Goal: Information Seeking & Learning: Learn about a topic

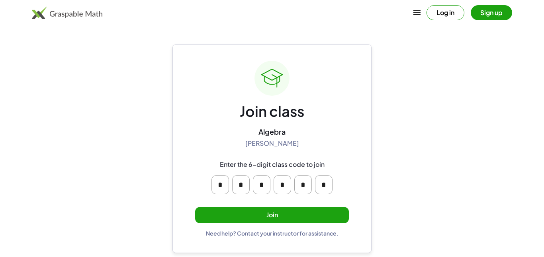
click at [275, 215] on button "Join" at bounding box center [272, 215] width 154 height 16
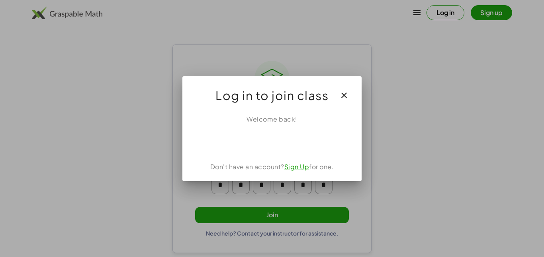
click at [499, 17] on div at bounding box center [272, 128] width 544 height 257
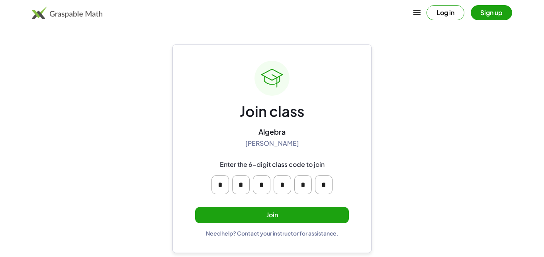
click at [499, 19] on button "Sign up" at bounding box center [490, 12] width 41 height 15
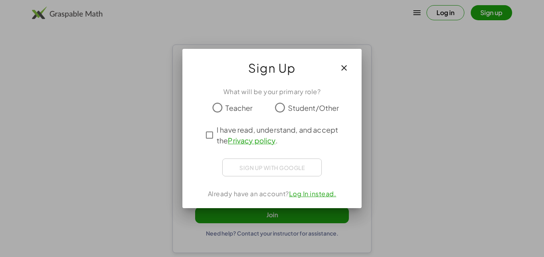
click at [268, 169] on div "Sign up with Google Sign in with Google Sign in with Google. Opens in new tab" at bounding box center [271, 168] width 99 height 18
click at [270, 168] on div "Sign up with Google Sign in with Google Sign in with Google. Opens in new tab" at bounding box center [271, 168] width 99 height 18
click at [222, 169] on div "Sign up with Google Sign in with Google Sign in with Google. Opens in new tab" at bounding box center [271, 168] width 99 height 18
click at [277, 171] on div "Sign up with Google Sign in with Google Sign in with Google. Opens in new tab" at bounding box center [271, 168] width 99 height 18
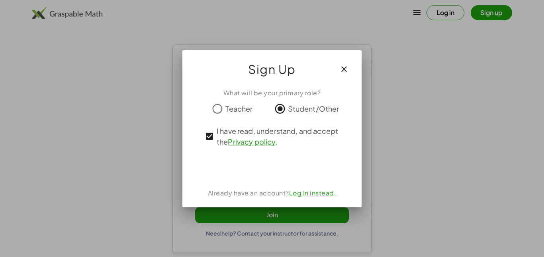
click at [347, 62] on button "button" at bounding box center [343, 69] width 19 height 19
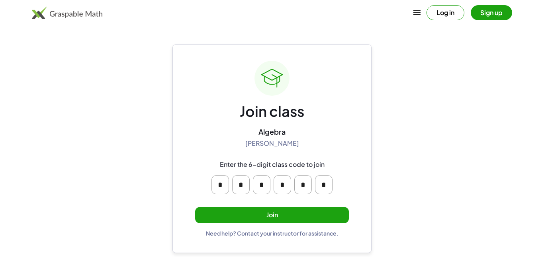
click at [483, 19] on button "Sign up" at bounding box center [490, 12] width 41 height 15
click at [279, 207] on button "Join" at bounding box center [272, 215] width 154 height 16
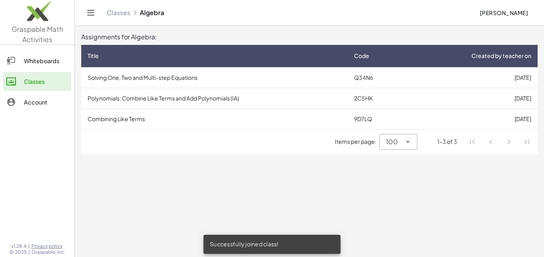
click at [218, 76] on td "Solving One, Two and Multi-step Equations" at bounding box center [214, 77] width 266 height 21
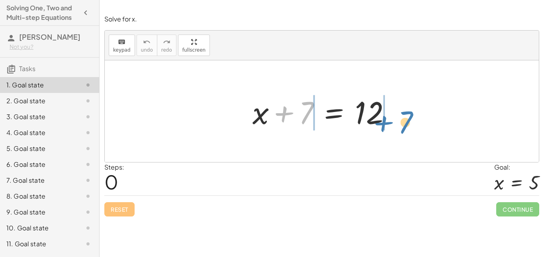
drag, startPoint x: 287, startPoint y: 116, endPoint x: 388, endPoint y: 123, distance: 101.7
click at [388, 123] on div at bounding box center [324, 111] width 152 height 41
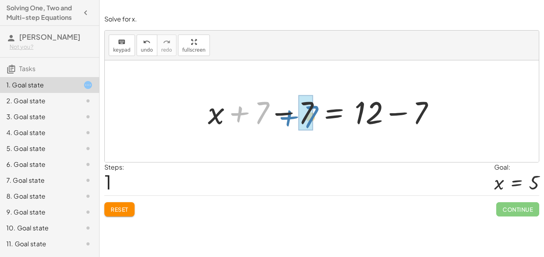
drag, startPoint x: 243, startPoint y: 112, endPoint x: 292, endPoint y: 116, distance: 49.1
click at [292, 116] on div at bounding box center [324, 111] width 241 height 41
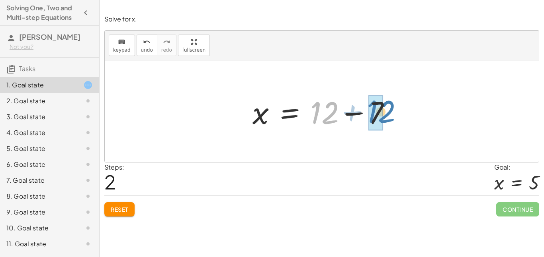
drag, startPoint x: 319, startPoint y: 117, endPoint x: 374, endPoint y: 115, distance: 55.3
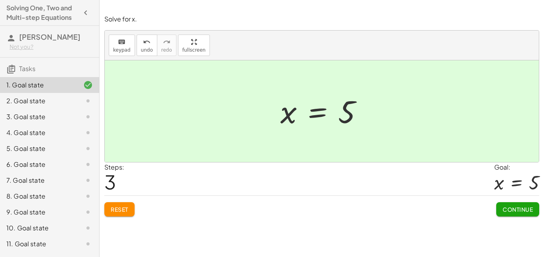
click at [502, 206] on span "Continue" at bounding box center [517, 209] width 30 height 7
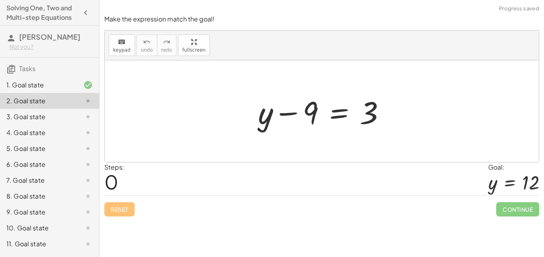
scroll to position [40, 0]
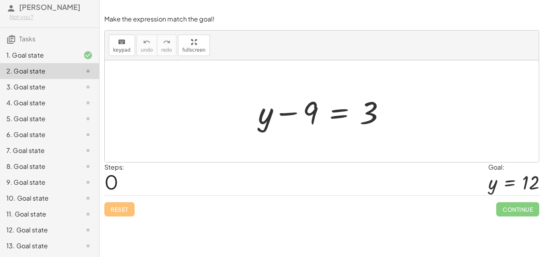
click at [18, 231] on div "12. Goal state" at bounding box center [38, 231] width 64 height 10
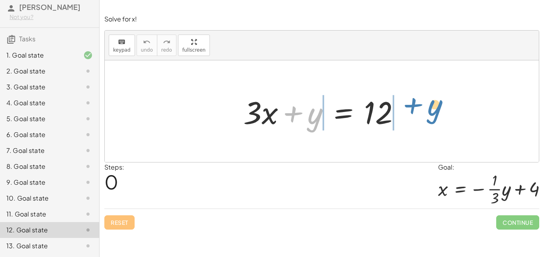
drag, startPoint x: 293, startPoint y: 117, endPoint x: 411, endPoint y: 110, distance: 118.8
click at [411, 110] on div "+ y + · 3 · x + y = 12" at bounding box center [321, 111] width 181 height 45
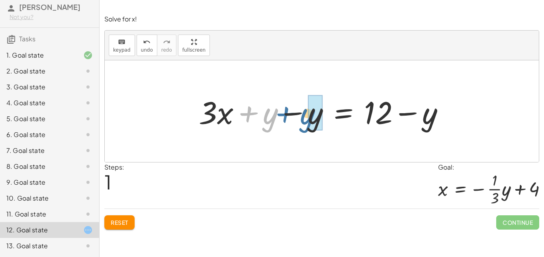
drag, startPoint x: 255, startPoint y: 112, endPoint x: 297, endPoint y: 113, distance: 42.2
click at [297, 113] on div at bounding box center [325, 111] width 260 height 41
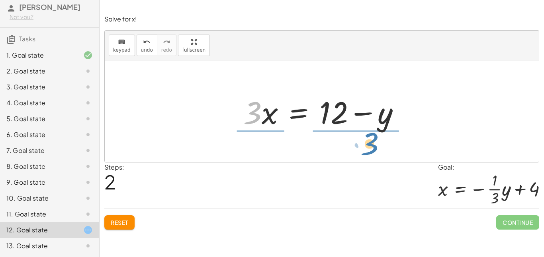
drag, startPoint x: 255, startPoint y: 118, endPoint x: 372, endPoint y: 149, distance: 121.9
click at [372, 149] on div "+ · 3 · x + y = 12 + · 3 · x + y − y = + 12 − y + · 3 · x + 0 = + 12 − y · 3 · …" at bounding box center [322, 111] width 434 height 102
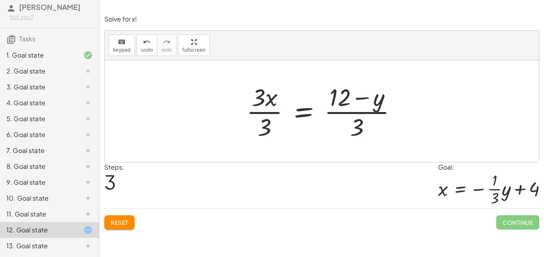
click at [270, 115] on div at bounding box center [324, 111] width 165 height 61
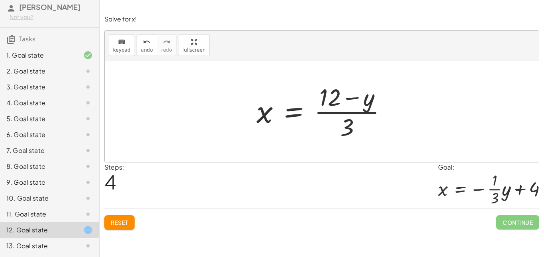
click at [341, 114] on div at bounding box center [324, 111] width 145 height 61
click at [352, 127] on div at bounding box center [324, 111] width 145 height 61
drag, startPoint x: 348, startPoint y: 128, endPoint x: 330, endPoint y: 111, distance: 24.2
click at [330, 111] on div at bounding box center [324, 111] width 145 height 61
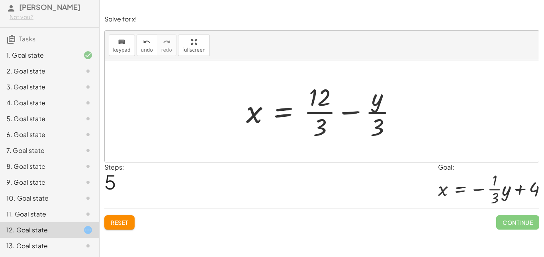
click at [326, 111] on div at bounding box center [324, 111] width 165 height 61
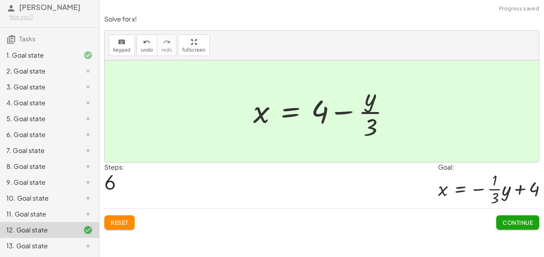
click at [523, 224] on span "Continue" at bounding box center [517, 222] width 30 height 7
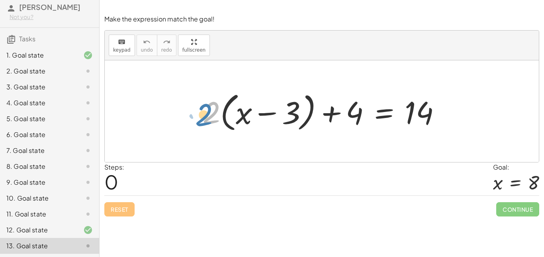
drag, startPoint x: 208, startPoint y: 111, endPoint x: 201, endPoint y: 112, distance: 8.0
click at [201, 112] on div at bounding box center [325, 112] width 252 height 46
click at [218, 117] on div at bounding box center [325, 112] width 252 height 46
click at [214, 116] on div at bounding box center [325, 112] width 252 height 46
click at [237, 122] on div at bounding box center [325, 112] width 252 height 46
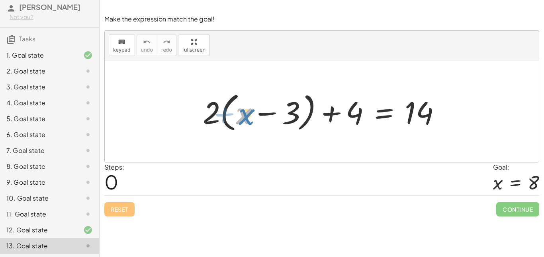
drag, startPoint x: 237, startPoint y: 122, endPoint x: 242, endPoint y: 123, distance: 5.2
click at [242, 123] on div at bounding box center [325, 112] width 252 height 46
drag, startPoint x: 215, startPoint y: 110, endPoint x: 241, endPoint y: 113, distance: 26.1
click at [241, 113] on div at bounding box center [325, 112] width 252 height 46
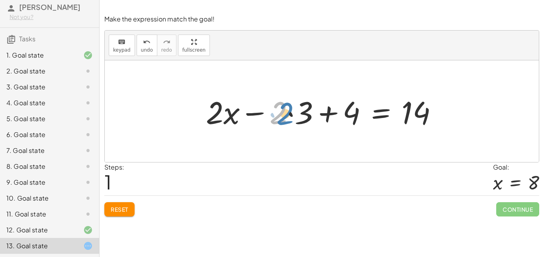
drag, startPoint x: 282, startPoint y: 114, endPoint x: 287, endPoint y: 115, distance: 5.6
click at [287, 115] on div at bounding box center [325, 111] width 246 height 41
drag, startPoint x: 278, startPoint y: 119, endPoint x: 300, endPoint y: 120, distance: 21.5
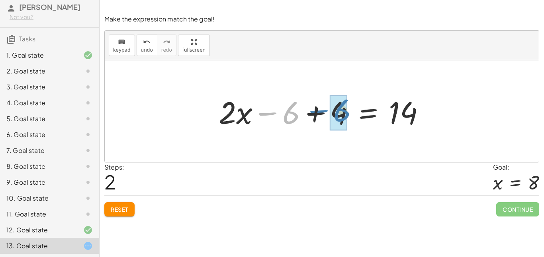
drag, startPoint x: 270, startPoint y: 115, endPoint x: 320, endPoint y: 113, distance: 50.2
click at [320, 113] on div at bounding box center [324, 111] width 220 height 41
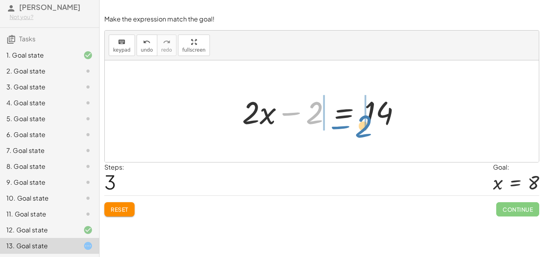
drag, startPoint x: 292, startPoint y: 113, endPoint x: 342, endPoint y: 128, distance: 52.1
click at [342, 128] on div at bounding box center [324, 111] width 173 height 41
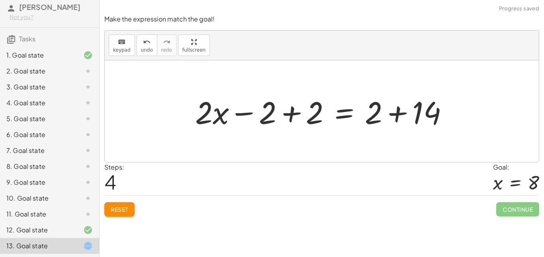
click at [115, 215] on button "Reset" at bounding box center [119, 210] width 30 height 14
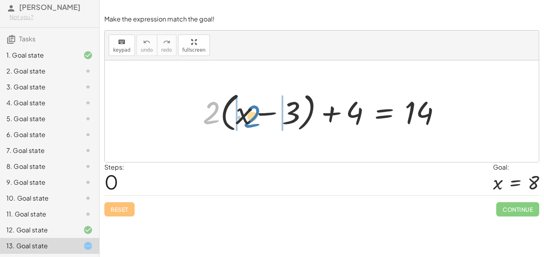
drag, startPoint x: 214, startPoint y: 112, endPoint x: 255, endPoint y: 116, distance: 41.1
click at [255, 116] on div at bounding box center [325, 112] width 252 height 46
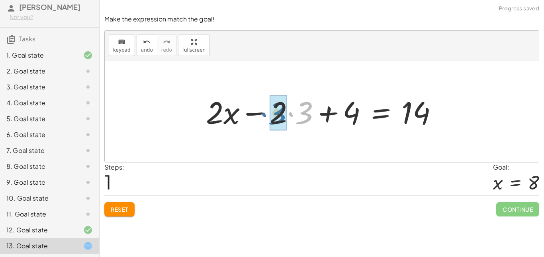
drag, startPoint x: 308, startPoint y: 111, endPoint x: 276, endPoint y: 113, distance: 31.9
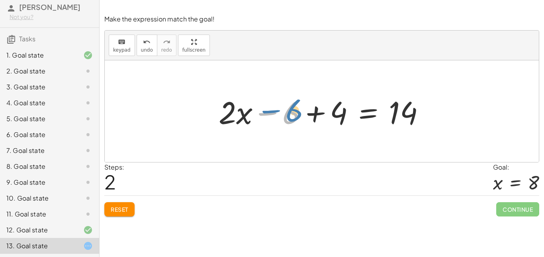
click at [272, 111] on div at bounding box center [324, 111] width 220 height 41
drag, startPoint x: 271, startPoint y: 113, endPoint x: 316, endPoint y: 115, distance: 45.8
click at [316, 115] on div at bounding box center [324, 111] width 220 height 41
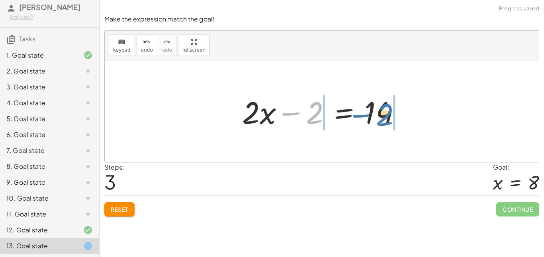
drag, startPoint x: 313, startPoint y: 121, endPoint x: 384, endPoint y: 123, distance: 70.9
click at [384, 123] on div at bounding box center [324, 111] width 173 height 41
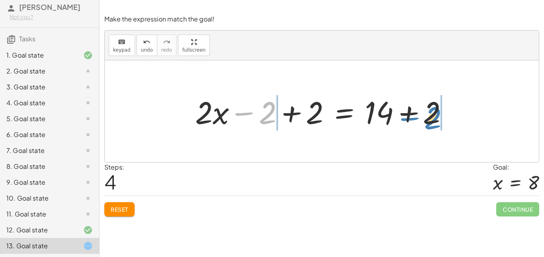
drag, startPoint x: 247, startPoint y: 115, endPoint x: 413, endPoint y: 120, distance: 165.6
click at [413, 120] on div at bounding box center [324, 111] width 267 height 41
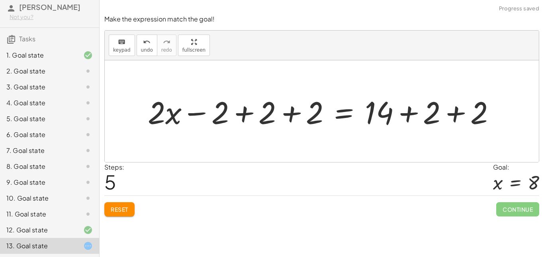
click at [129, 209] on button "Reset" at bounding box center [119, 210] width 30 height 14
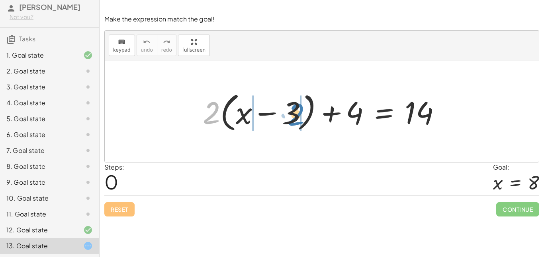
drag, startPoint x: 206, startPoint y: 115, endPoint x: 290, endPoint y: 116, distance: 83.6
click at [290, 116] on div at bounding box center [325, 112] width 252 height 46
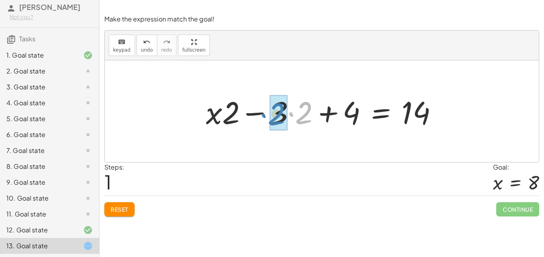
drag, startPoint x: 302, startPoint y: 112, endPoint x: 274, endPoint y: 113, distance: 28.3
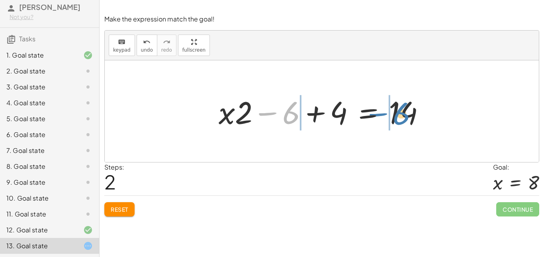
drag, startPoint x: 280, startPoint y: 117, endPoint x: 390, endPoint y: 118, distance: 110.2
click at [390, 118] on div at bounding box center [324, 111] width 220 height 41
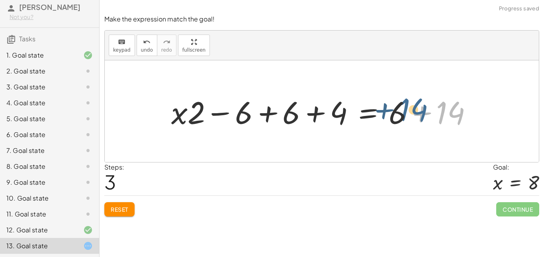
drag, startPoint x: 444, startPoint y: 118, endPoint x: 406, endPoint y: 115, distance: 38.7
click at [406, 115] on div at bounding box center [324, 111] width 315 height 41
click at [126, 210] on span "Reset" at bounding box center [120, 209] width 18 height 7
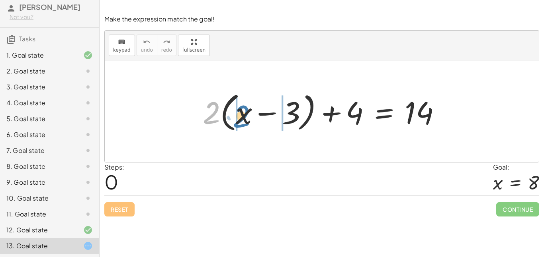
drag, startPoint x: 213, startPoint y: 113, endPoint x: 245, endPoint y: 116, distance: 32.0
click at [245, 116] on div at bounding box center [325, 112] width 252 height 46
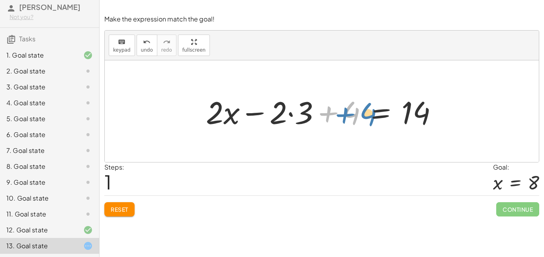
drag, startPoint x: 349, startPoint y: 112, endPoint x: 357, endPoint y: 115, distance: 8.4
click at [357, 115] on div at bounding box center [325, 111] width 246 height 41
click at [120, 212] on span "Reset" at bounding box center [120, 209] width 18 height 7
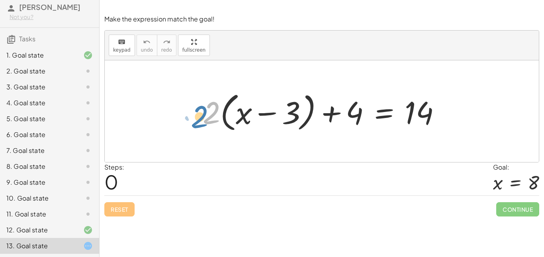
drag, startPoint x: 209, startPoint y: 123, endPoint x: 197, endPoint y: 127, distance: 12.6
click at [197, 127] on div "· 2 + · 2 · ( + x − 3 ) + 4 = 14" at bounding box center [322, 112] width 262 height 50
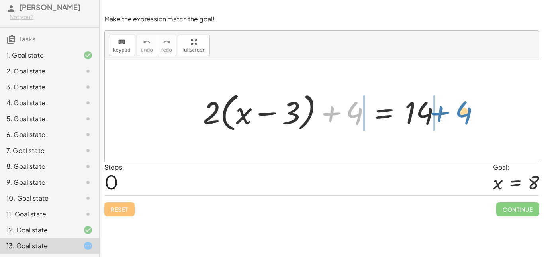
drag, startPoint x: 351, startPoint y: 115, endPoint x: 462, endPoint y: 115, distance: 110.2
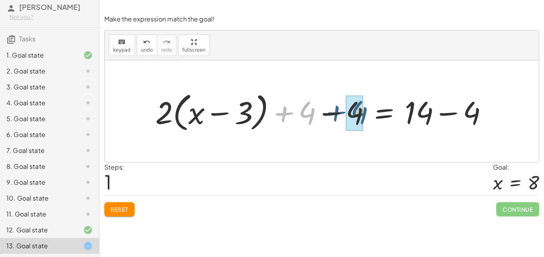
drag, startPoint x: 287, startPoint y: 115, endPoint x: 340, endPoint y: 114, distance: 52.9
click at [340, 114] on div at bounding box center [324, 112] width 347 height 46
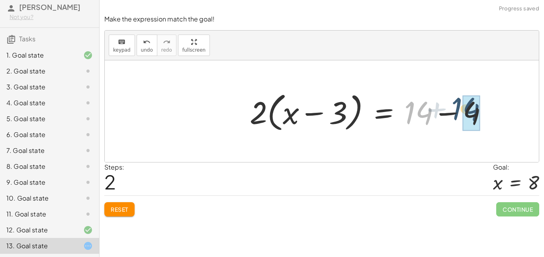
drag, startPoint x: 427, startPoint y: 116, endPoint x: 476, endPoint y: 113, distance: 49.9
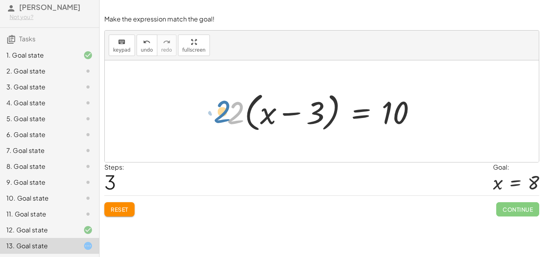
drag, startPoint x: 233, startPoint y: 111, endPoint x: 221, endPoint y: 109, distance: 11.6
drag, startPoint x: 235, startPoint y: 110, endPoint x: 215, endPoint y: 116, distance: 20.8
drag, startPoint x: 261, startPoint y: 119, endPoint x: 266, endPoint y: 119, distance: 4.8
click at [266, 119] on div at bounding box center [324, 112] width 203 height 46
drag, startPoint x: 234, startPoint y: 113, endPoint x: 205, endPoint y: 132, distance: 34.7
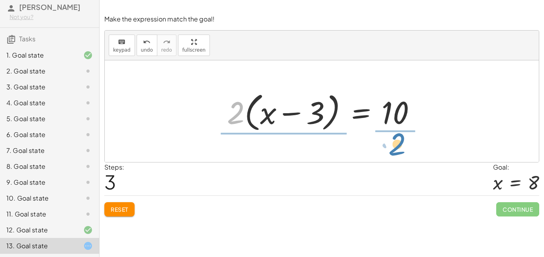
drag, startPoint x: 229, startPoint y: 121, endPoint x: 390, endPoint y: 153, distance: 164.2
click at [390, 153] on div "+ · 2 · ( + x − 3 ) + 4 = 14 + · 2 · ( + x − 3 ) + 4 − 4 = + 14 − 4 + · 2 · ( +…" at bounding box center [322, 111] width 434 height 102
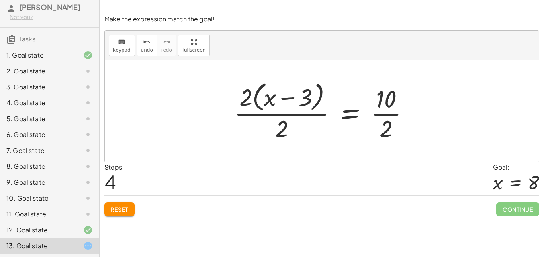
click at [392, 99] on div at bounding box center [324, 111] width 189 height 65
click at [392, 115] on div at bounding box center [324, 111] width 189 height 65
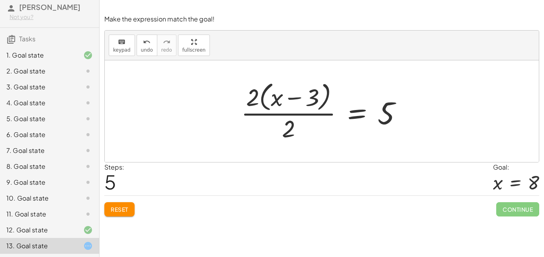
click at [290, 115] on div at bounding box center [324, 111] width 175 height 65
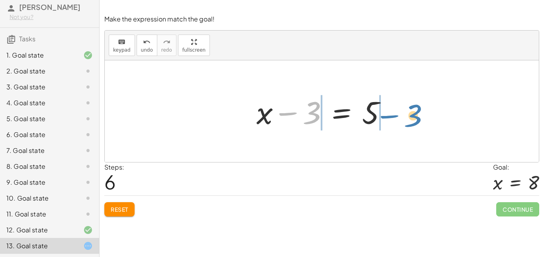
drag, startPoint x: 315, startPoint y: 118, endPoint x: 415, endPoint y: 121, distance: 100.3
click at [415, 121] on div "+ · 2 · ( + x − 3 ) + 4 = 14 + · 2 · ( + x − 3 ) + 4 − 4 = + 14 − 4 + · 2 · ( +…" at bounding box center [322, 111] width 434 height 102
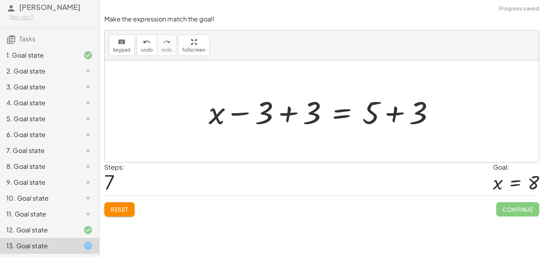
click at [288, 116] on div at bounding box center [325, 111] width 240 height 41
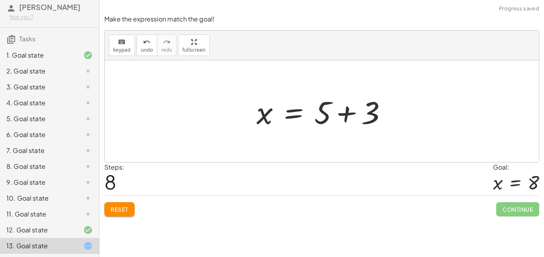
click at [350, 119] on div at bounding box center [324, 111] width 144 height 41
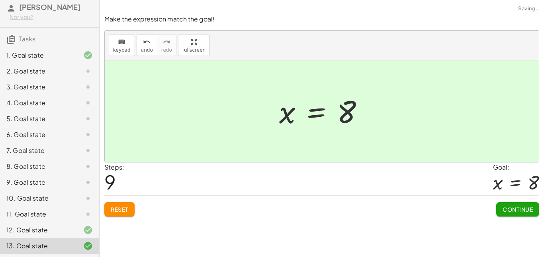
click at [508, 208] on span "Continue" at bounding box center [517, 209] width 30 height 7
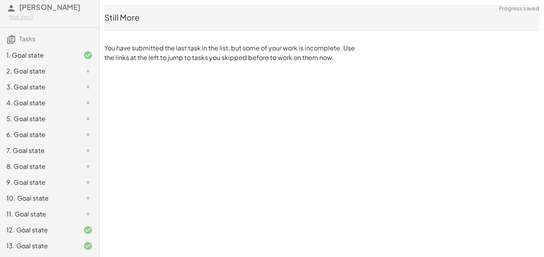
click at [74, 75] on div at bounding box center [81, 71] width 22 height 10
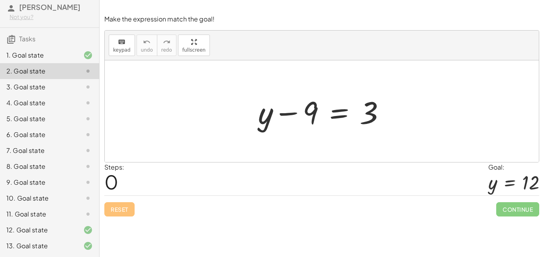
click at [74, 75] on div at bounding box center [81, 71] width 22 height 10
click at [288, 114] on div at bounding box center [325, 111] width 142 height 41
drag, startPoint x: 288, startPoint y: 114, endPoint x: 383, endPoint y: 113, distance: 95.1
click at [383, 113] on div at bounding box center [325, 111] width 142 height 41
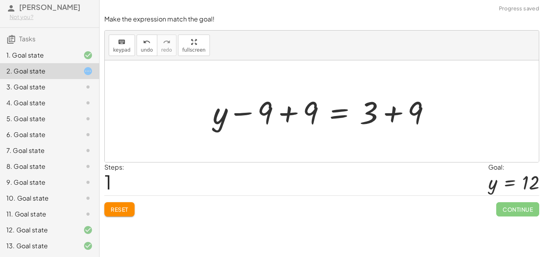
click at [288, 112] on div at bounding box center [324, 111] width 232 height 41
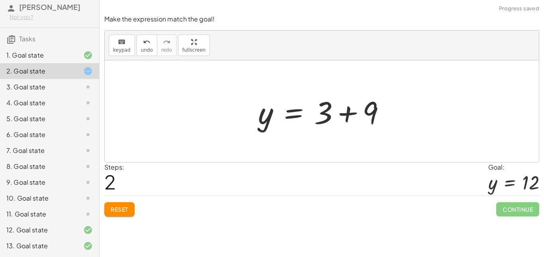
click at [348, 113] on div at bounding box center [325, 111] width 142 height 41
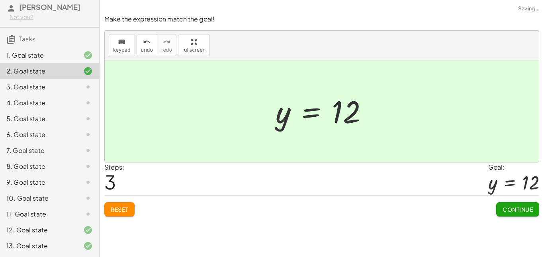
click at [508, 206] on span "Continue" at bounding box center [517, 209] width 30 height 7
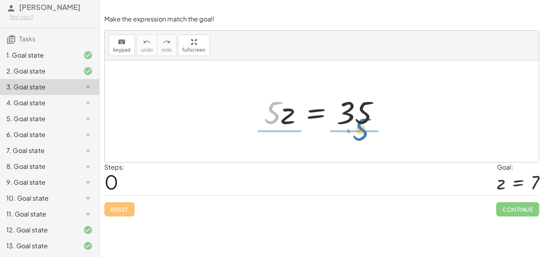
drag, startPoint x: 274, startPoint y: 118, endPoint x: 361, endPoint y: 135, distance: 89.2
click at [361, 135] on div "· 5 · 5 · z = 35" at bounding box center [322, 111] width 434 height 102
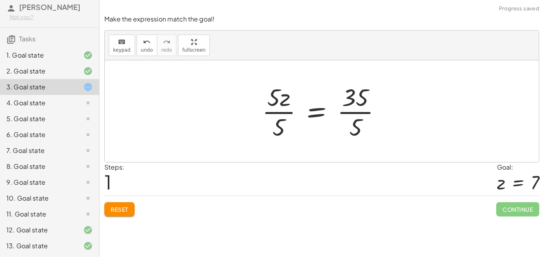
click at [288, 111] on div at bounding box center [325, 111] width 134 height 61
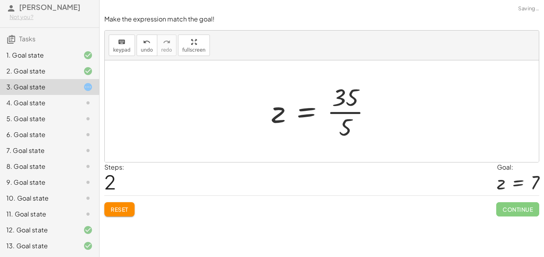
click at [354, 116] on div at bounding box center [324, 111] width 114 height 61
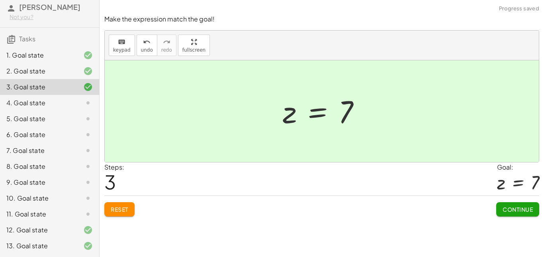
click at [511, 210] on span "Continue" at bounding box center [517, 209] width 30 height 7
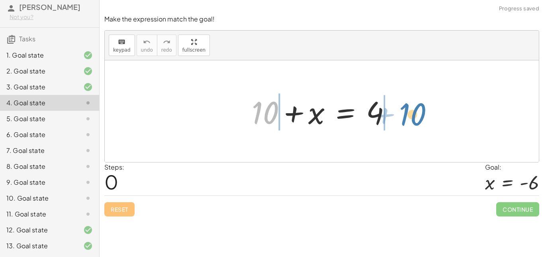
drag, startPoint x: 259, startPoint y: 119, endPoint x: 406, endPoint y: 122, distance: 146.9
click at [406, 122] on div "+ 10 + 10 + x = 4" at bounding box center [322, 111] width 434 height 102
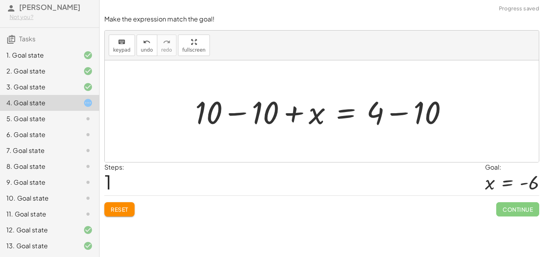
click at [238, 112] on div at bounding box center [324, 111] width 267 height 41
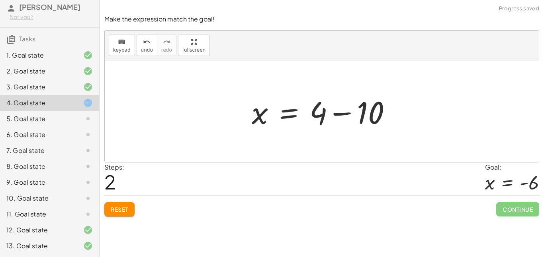
click at [347, 113] on div at bounding box center [324, 111] width 154 height 41
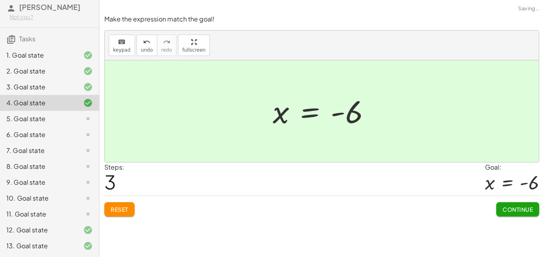
click at [505, 206] on span "Continue" at bounding box center [517, 209] width 30 height 7
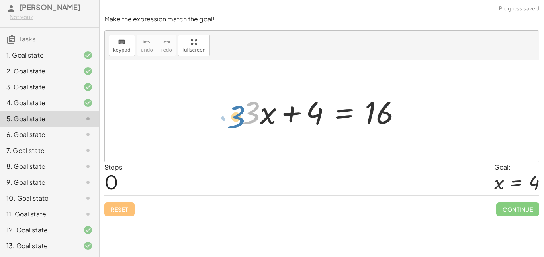
drag, startPoint x: 252, startPoint y: 118, endPoint x: 238, endPoint y: 122, distance: 14.9
click at [238, 122] on div at bounding box center [325, 111] width 174 height 41
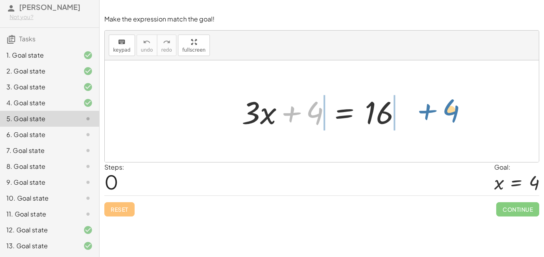
drag, startPoint x: 315, startPoint y: 116, endPoint x: 438, endPoint y: 117, distance: 123.4
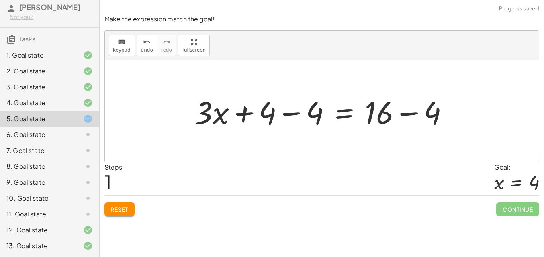
click at [249, 115] on div at bounding box center [324, 111] width 268 height 41
click at [286, 114] on div at bounding box center [324, 111] width 268 height 41
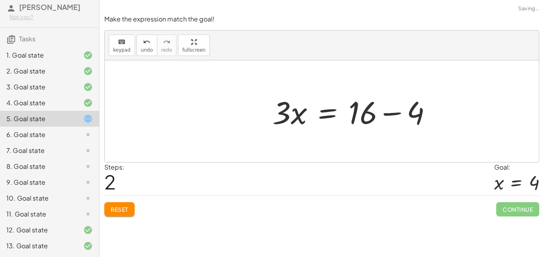
click at [405, 115] on div at bounding box center [355, 111] width 174 height 41
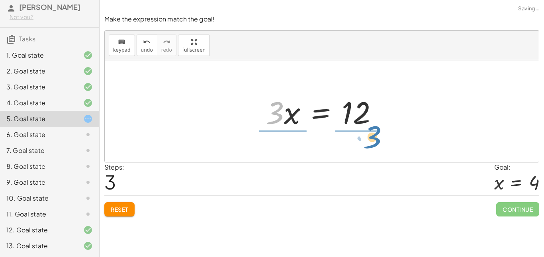
drag, startPoint x: 276, startPoint y: 119, endPoint x: 370, endPoint y: 147, distance: 97.6
click at [370, 147] on div "+ · 3 · x + 4 = 16 + · 3 · x + 4 − 4 = + 16 − 4 + · 3 · x + 0 = + 16 − 4 · 3 · …" at bounding box center [322, 111] width 434 height 102
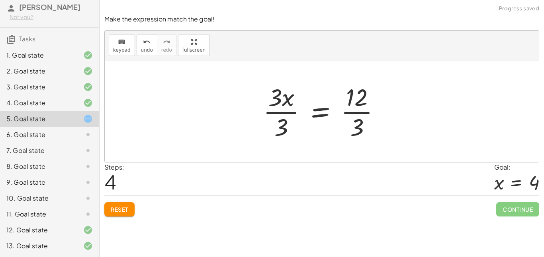
click at [273, 115] on div at bounding box center [324, 111] width 131 height 61
click at [348, 113] on div at bounding box center [334, 111] width 111 height 61
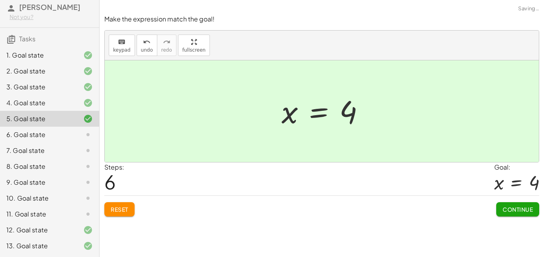
click at [531, 211] on span "Continue" at bounding box center [517, 209] width 30 height 7
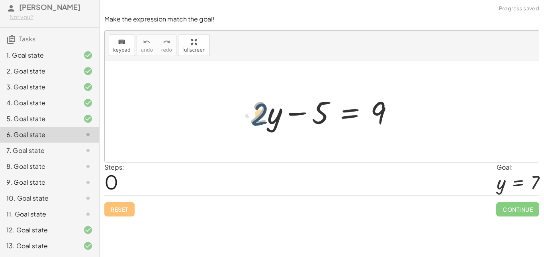
click at [257, 119] on div at bounding box center [324, 111] width 158 height 41
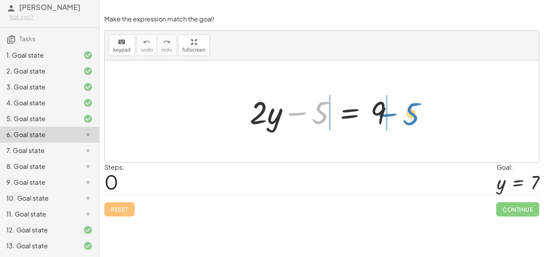
drag, startPoint x: 323, startPoint y: 116, endPoint x: 417, endPoint y: 115, distance: 94.3
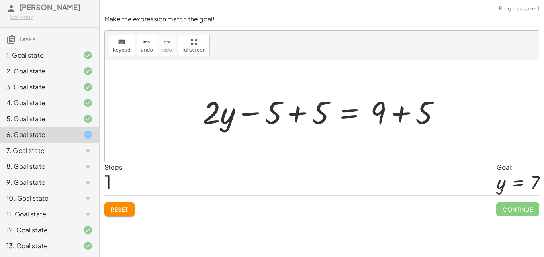
click at [302, 117] on div at bounding box center [324, 111] width 251 height 41
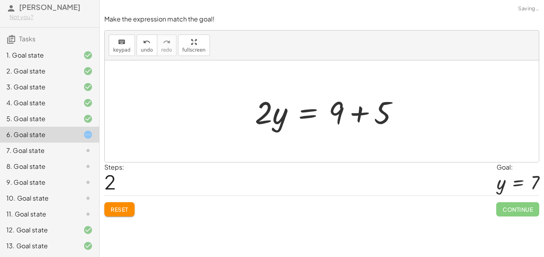
click at [396, 115] on div at bounding box center [330, 111] width 158 height 41
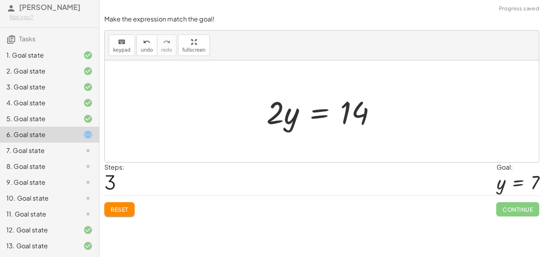
click at [285, 115] on div at bounding box center [324, 111] width 124 height 41
drag, startPoint x: 277, startPoint y: 115, endPoint x: 364, endPoint y: 138, distance: 89.7
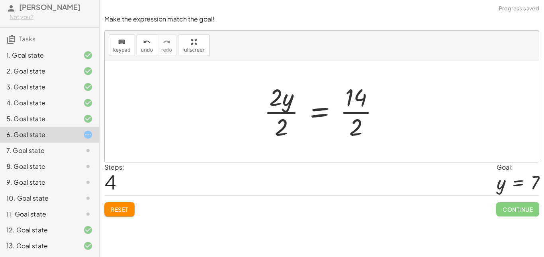
click at [279, 114] on div at bounding box center [325, 111] width 130 height 61
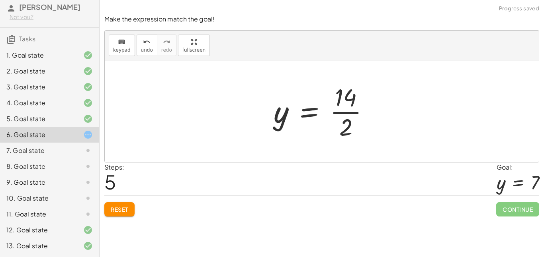
click at [347, 112] on div at bounding box center [324, 111] width 110 height 61
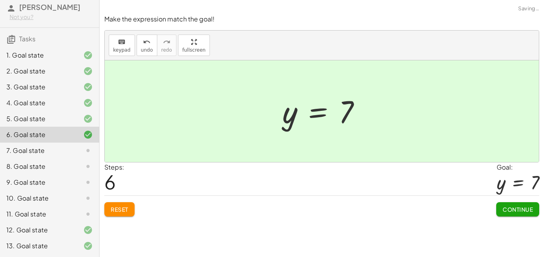
click at [508, 207] on span "Continue" at bounding box center [517, 209] width 30 height 7
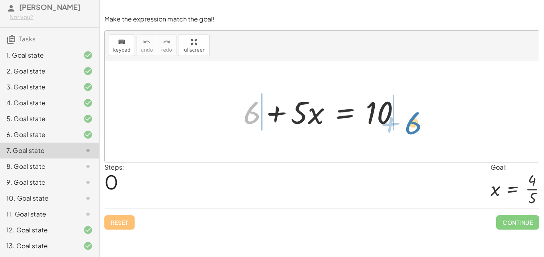
drag, startPoint x: 248, startPoint y: 120, endPoint x: 414, endPoint y: 129, distance: 166.5
click at [414, 129] on div "+ 6 + 6 + · 5 · x = 10" at bounding box center [322, 111] width 434 height 102
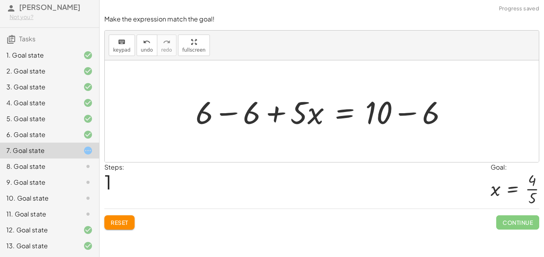
click at [233, 114] on div at bounding box center [324, 111] width 266 height 41
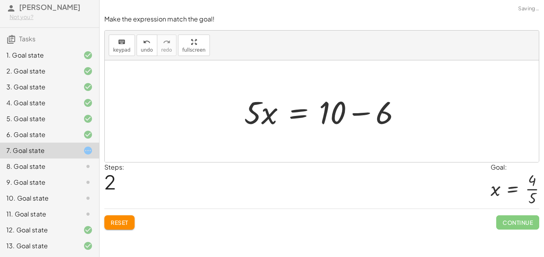
click at [411, 116] on div "+ 6 + · 5 · x = 10 + 6 − 6 + · 5 · x = + 10 − 6 + 0 + · 5 · x = + 10 − 6 · 5 · …" at bounding box center [322, 111] width 181 height 45
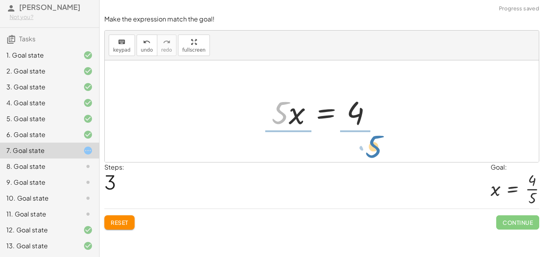
drag, startPoint x: 281, startPoint y: 118, endPoint x: 370, endPoint y: 151, distance: 95.6
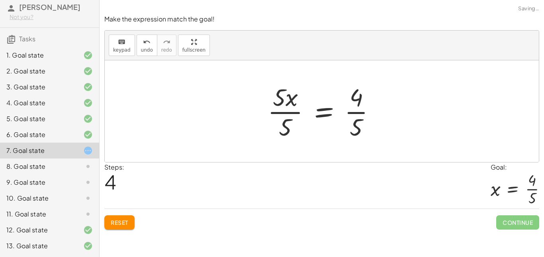
click at [282, 112] on div at bounding box center [324, 111] width 122 height 61
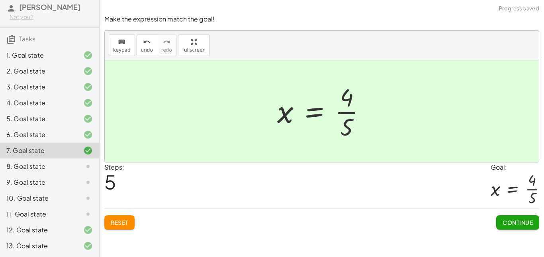
click at [528, 223] on span "Continue" at bounding box center [517, 222] width 30 height 7
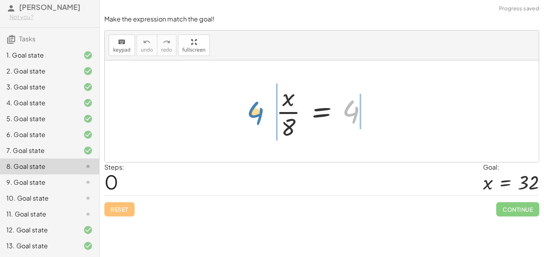
drag, startPoint x: 353, startPoint y: 114, endPoint x: 257, endPoint y: 115, distance: 95.5
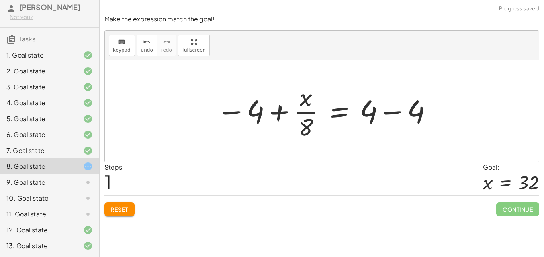
click at [395, 114] on div at bounding box center [324, 111] width 224 height 61
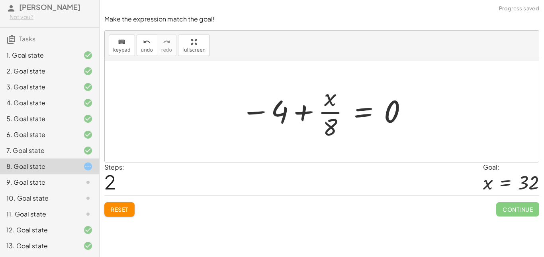
click at [299, 116] on div at bounding box center [324, 111] width 175 height 61
drag, startPoint x: 273, startPoint y: 112, endPoint x: 341, endPoint y: 113, distance: 67.7
click at [341, 113] on div at bounding box center [324, 111] width 175 height 61
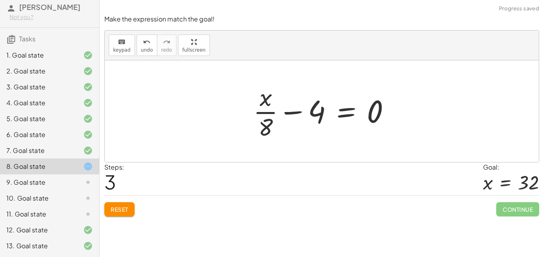
click at [267, 113] on div at bounding box center [324, 111] width 151 height 61
drag, startPoint x: 269, startPoint y: 127, endPoint x: 331, endPoint y: 113, distance: 64.2
click at [331, 113] on div at bounding box center [324, 111] width 151 height 61
click at [123, 212] on span "Reset" at bounding box center [120, 209] width 18 height 7
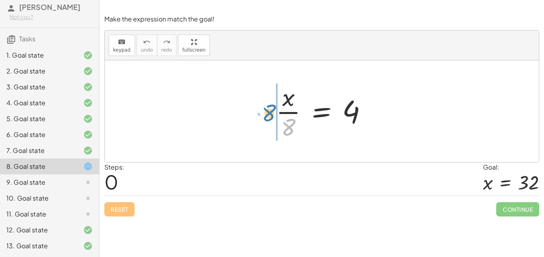
drag, startPoint x: 287, startPoint y: 121, endPoint x: 268, endPoint y: 109, distance: 23.0
click at [268, 109] on div "· 8 · x · 8 = 4" at bounding box center [321, 111] width 115 height 65
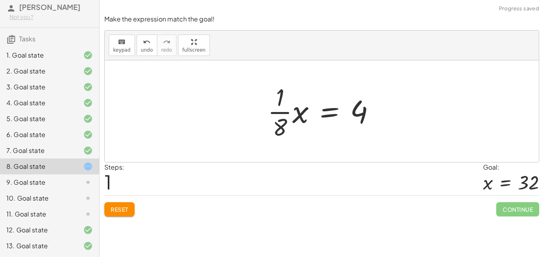
click at [282, 117] on div at bounding box center [324, 111] width 122 height 61
click at [281, 113] on div at bounding box center [324, 111] width 122 height 61
drag, startPoint x: 283, startPoint y: 128, endPoint x: 380, endPoint y: 117, distance: 97.7
click at [380, 117] on div at bounding box center [324, 111] width 122 height 61
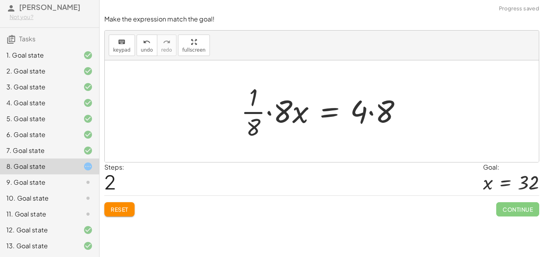
click at [253, 112] on div at bounding box center [324, 111] width 175 height 61
click at [267, 114] on div at bounding box center [324, 111] width 175 height 61
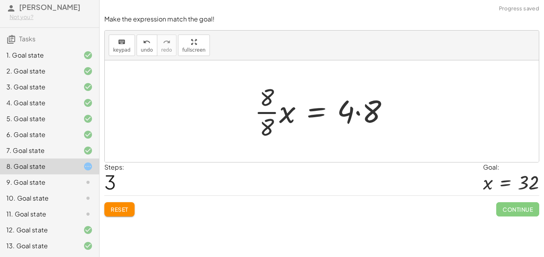
click at [358, 115] on div at bounding box center [324, 111] width 148 height 61
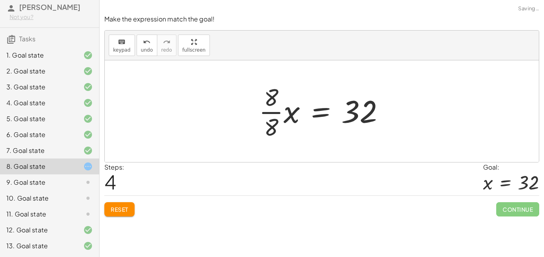
click at [273, 113] on div at bounding box center [325, 111] width 140 height 61
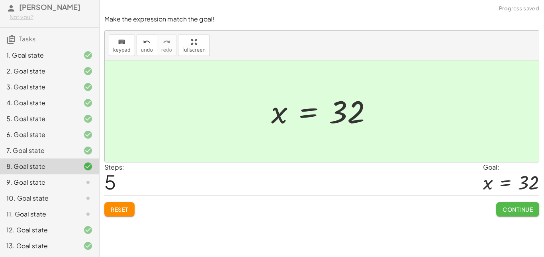
click at [513, 211] on span "Continue" at bounding box center [517, 209] width 30 height 7
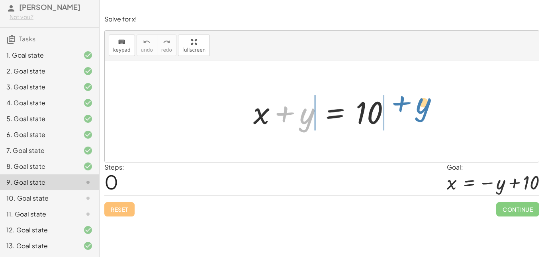
drag, startPoint x: 304, startPoint y: 119, endPoint x: 416, endPoint y: 113, distance: 112.8
click at [416, 113] on div "+ y + x + y = 10" at bounding box center [322, 111] width 434 height 102
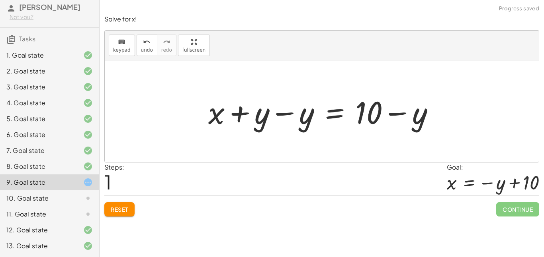
click at [394, 116] on div at bounding box center [324, 111] width 240 height 41
click at [113, 209] on span "Reset" at bounding box center [120, 209] width 18 height 7
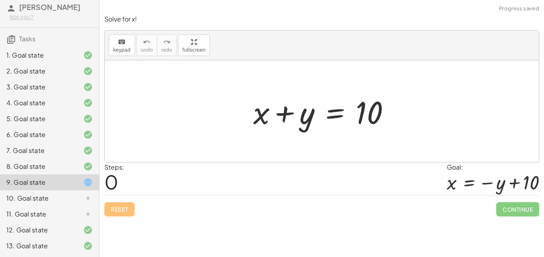
click at [306, 115] on div at bounding box center [324, 111] width 151 height 41
click at [285, 116] on div at bounding box center [324, 111] width 151 height 41
drag, startPoint x: 285, startPoint y: 116, endPoint x: 384, endPoint y: 108, distance: 99.0
click at [384, 108] on div at bounding box center [324, 111] width 151 height 41
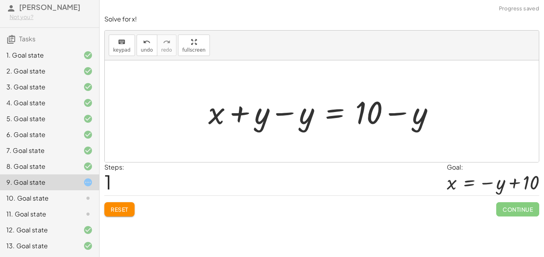
click at [280, 115] on div at bounding box center [324, 111] width 240 height 41
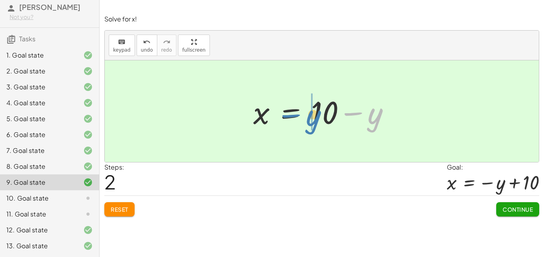
drag, startPoint x: 382, startPoint y: 124, endPoint x: 320, endPoint y: 126, distance: 62.1
click at [320, 126] on div at bounding box center [324, 111] width 151 height 41
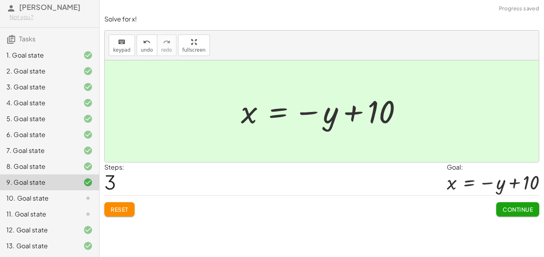
click at [513, 208] on span "Continue" at bounding box center [517, 209] width 30 height 7
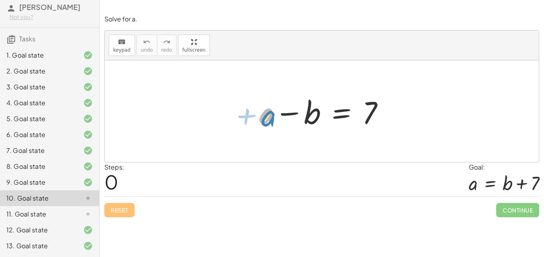
drag, startPoint x: 262, startPoint y: 121, endPoint x: 254, endPoint y: 122, distance: 8.0
click at [254, 122] on div "+ a + a − b = 7" at bounding box center [321, 111] width 149 height 45
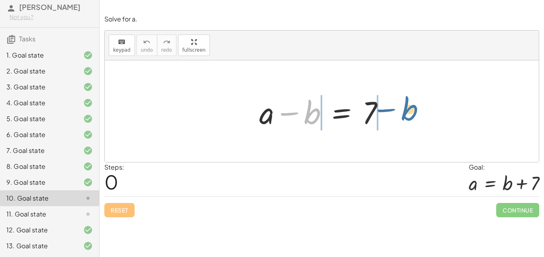
drag, startPoint x: 311, startPoint y: 114, endPoint x: 410, endPoint y: 111, distance: 98.7
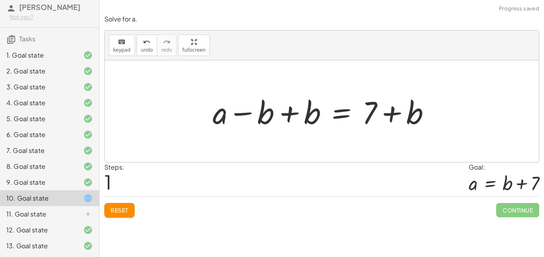
click at [301, 116] on div at bounding box center [324, 111] width 232 height 41
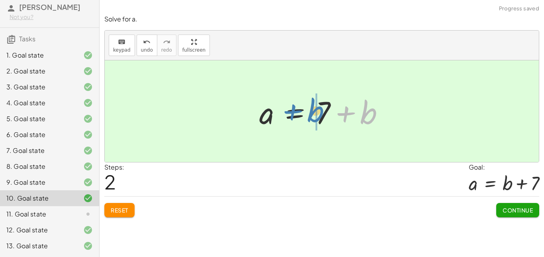
drag, startPoint x: 373, startPoint y: 123, endPoint x: 319, endPoint y: 121, distance: 53.7
click at [319, 121] on div at bounding box center [324, 111] width 139 height 41
click at [514, 209] on span "Continue" at bounding box center [517, 210] width 30 height 7
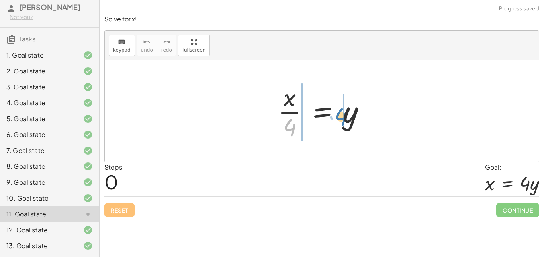
drag, startPoint x: 291, startPoint y: 128, endPoint x: 341, endPoint y: 117, distance: 51.2
click at [341, 117] on div at bounding box center [324, 111] width 101 height 61
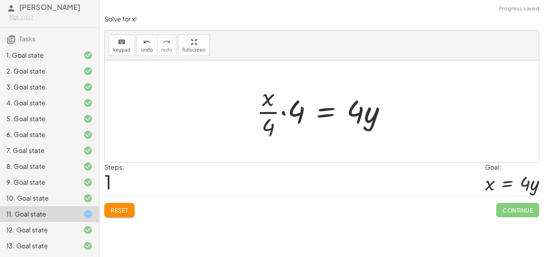
click at [288, 111] on div at bounding box center [324, 111] width 144 height 61
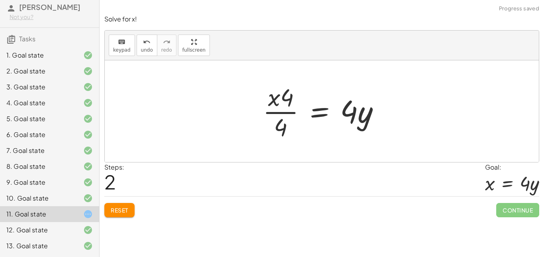
click at [277, 111] on div at bounding box center [324, 111] width 131 height 61
click at [274, 101] on div at bounding box center [324, 111] width 131 height 61
drag, startPoint x: 276, startPoint y: 101, endPoint x: 258, endPoint y: 121, distance: 27.3
click at [288, 103] on div at bounding box center [323, 111] width 136 height 61
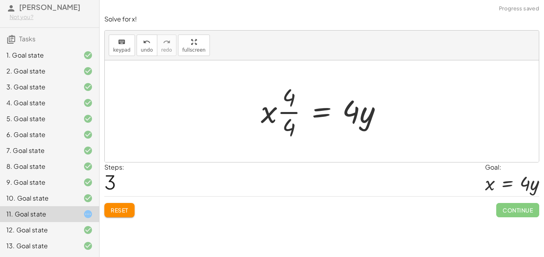
click at [291, 113] on div at bounding box center [325, 111] width 136 height 61
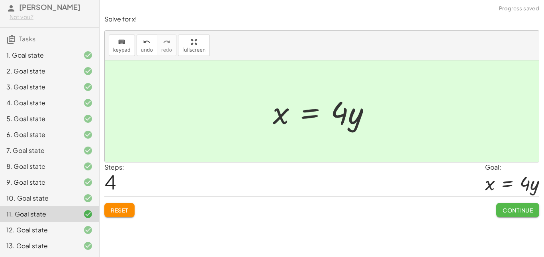
click at [509, 206] on button "Continue" at bounding box center [517, 210] width 43 height 14
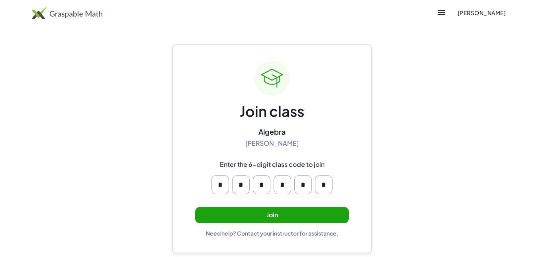
click at [267, 212] on button "Join" at bounding box center [272, 215] width 154 height 16
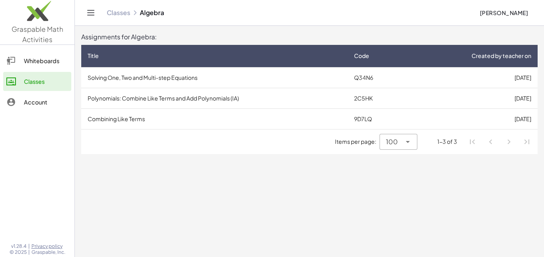
click at [229, 77] on td "Solving One, Two and Multi-step Equations" at bounding box center [214, 77] width 266 height 21
click at [177, 91] on td "Polynomials: Combine Like Terms and Add Polynomials (IA)" at bounding box center [214, 98] width 266 height 21
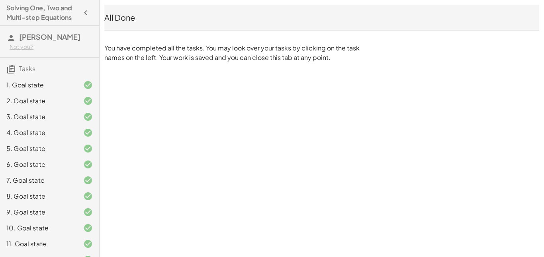
scroll to position [40, 0]
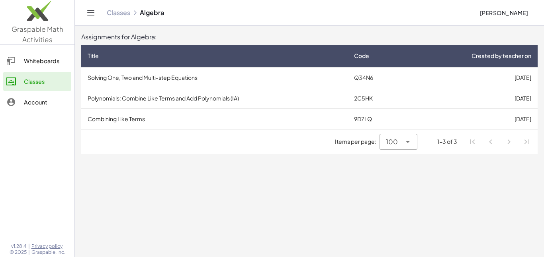
click at [104, 114] on td "Combining Like Terms" at bounding box center [214, 119] width 266 height 21
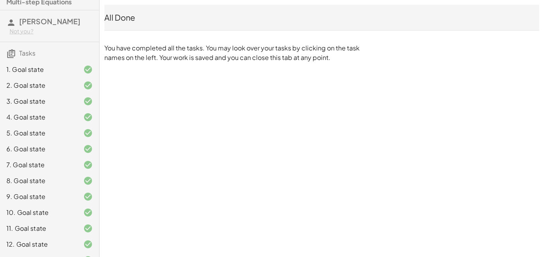
scroll to position [16, 0]
click at [49, 121] on div "4. Goal state" at bounding box center [38, 117] width 64 height 10
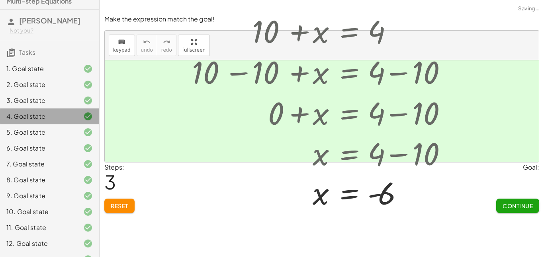
click at [55, 105] on div "3. Goal state" at bounding box center [38, 101] width 64 height 10
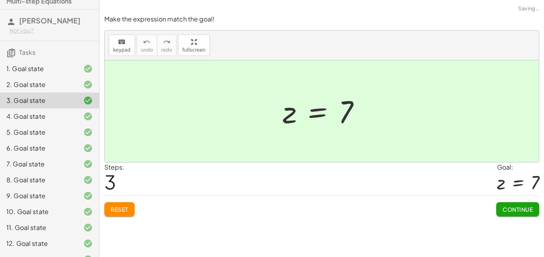
click at [63, 90] on div "2. Goal state" at bounding box center [38, 85] width 64 height 10
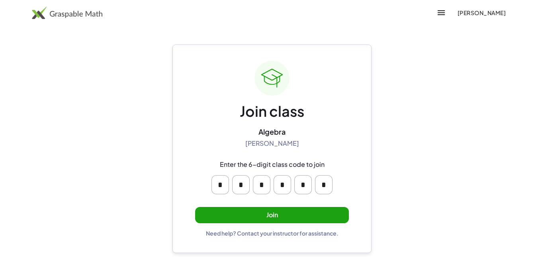
click at [278, 210] on button "Join" at bounding box center [272, 215] width 154 height 16
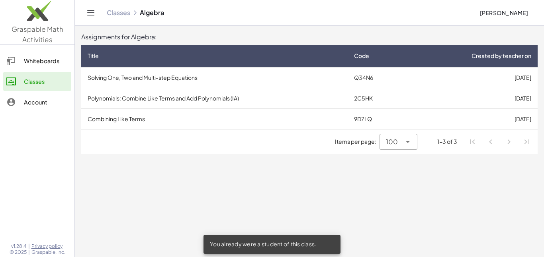
click at [453, 144] on div "1-3 of 3" at bounding box center [447, 142] width 20 height 8
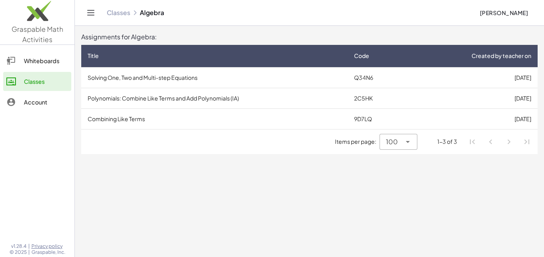
click at [440, 143] on div "1-3 of 3" at bounding box center [447, 142] width 20 height 8
click at [410, 144] on icon at bounding box center [408, 142] width 10 height 10
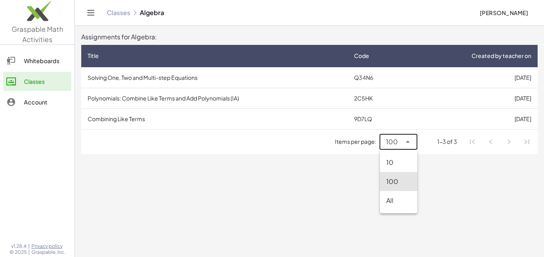
click at [409, 144] on icon at bounding box center [408, 142] width 10 height 10
click at [398, 199] on div "All" at bounding box center [398, 201] width 25 height 10
click at [401, 144] on div at bounding box center [406, 142] width 11 height 16
click at [393, 187] on div "100" at bounding box center [400, 181] width 33 height 19
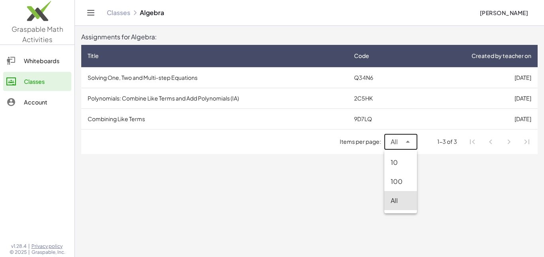
type input "***"
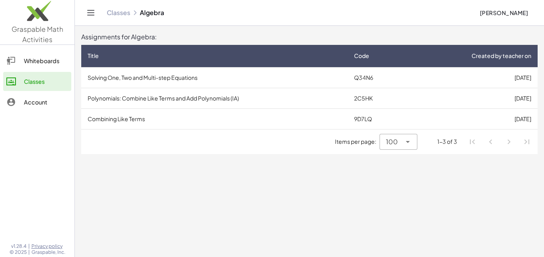
click at [473, 144] on li "Pagination Navigation" at bounding box center [472, 142] width 14 height 14
click at [449, 142] on div "1-3 of 3" at bounding box center [447, 142] width 20 height 8
click at [94, 99] on td "Polynomials: Combine Like Terms and Add Polynomials (IA)" at bounding box center [214, 98] width 266 height 21
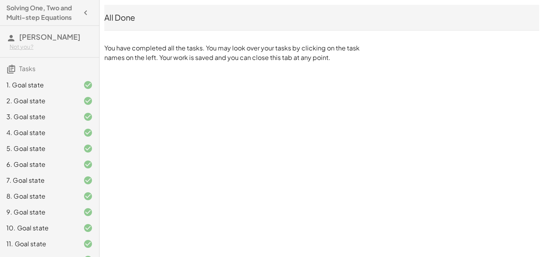
scroll to position [40, 0]
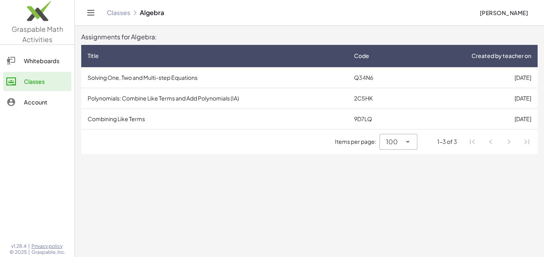
click at [113, 125] on td "Combining Like Terms" at bounding box center [214, 119] width 266 height 21
click at [451, 146] on div "Items per page: 100 *** 1-3 of 3" at bounding box center [309, 142] width 456 height 25
click at [458, 143] on div "1-3 of 3" at bounding box center [440, 142] width 46 height 8
click at [21, 63] on div at bounding box center [15, 61] width 18 height 10
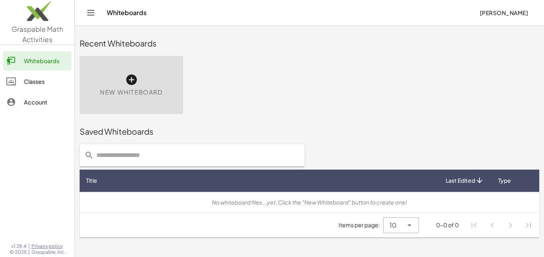
click at [50, 78] on div "Classes" at bounding box center [46, 82] width 44 height 10
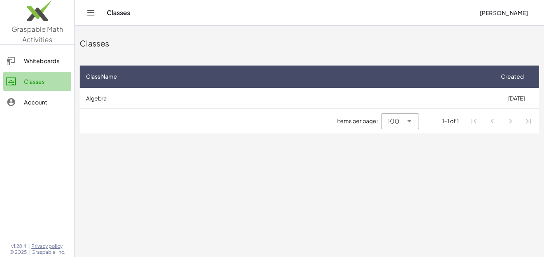
click at [50, 78] on div "Classes" at bounding box center [46, 82] width 44 height 10
click at [123, 92] on td "Algebra" at bounding box center [286, 98] width 413 height 21
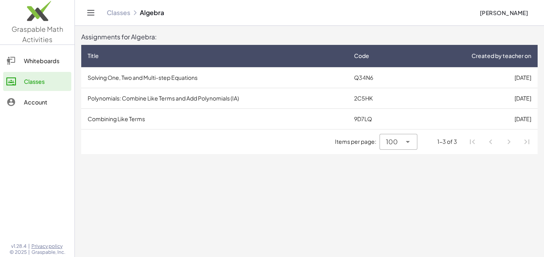
click at [112, 112] on td "Combining Like Terms" at bounding box center [214, 119] width 266 height 21
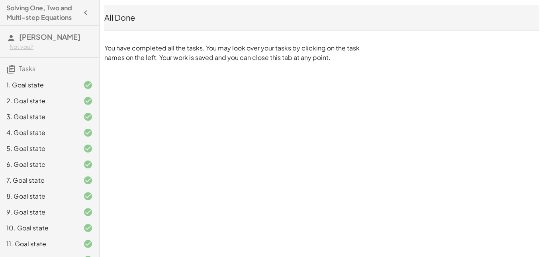
scroll to position [40, 0]
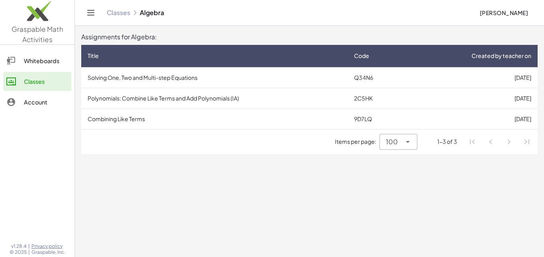
click at [203, 101] on td "Polynomials: Combine Like Terms and Add Polynomials (IA)" at bounding box center [214, 98] width 266 height 21
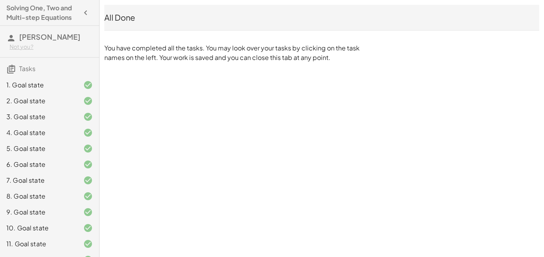
scroll to position [40, 0]
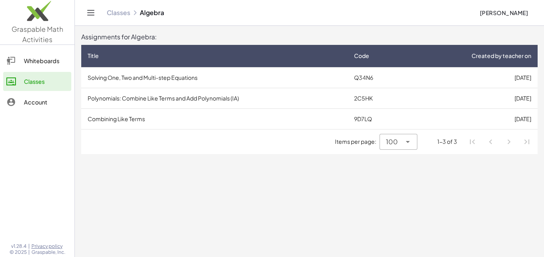
click at [358, 230] on main "Assignments for Algebra: Title Code Created by teacher on Solving One, Two and …" at bounding box center [309, 128] width 469 height 257
click at [117, 109] on td "Combining Like Terms" at bounding box center [214, 119] width 266 height 21
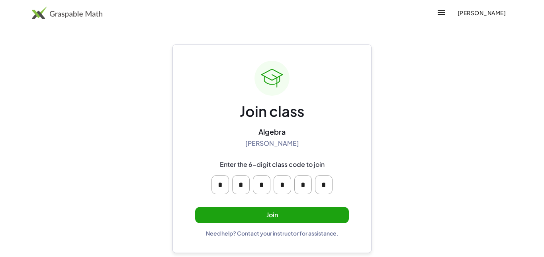
click at [277, 214] on button "Join" at bounding box center [272, 215] width 154 height 16
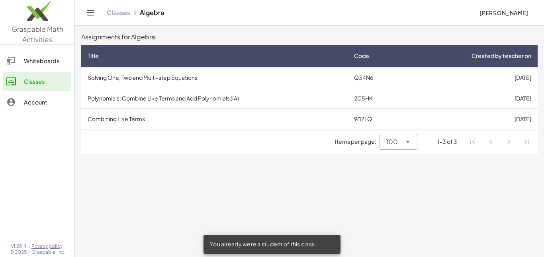
click at [203, 109] on td "Combining Like Terms" at bounding box center [214, 119] width 266 height 21
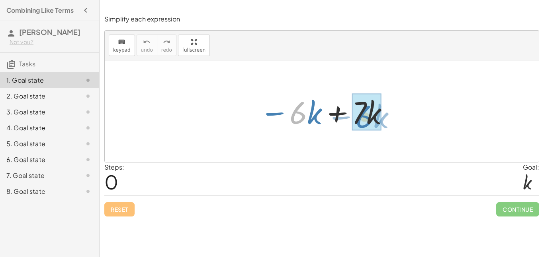
drag, startPoint x: 291, startPoint y: 119, endPoint x: 357, endPoint y: 123, distance: 65.8
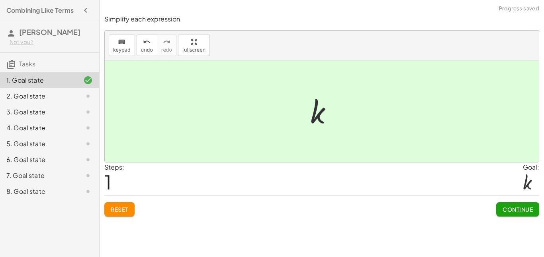
click at [521, 207] on span "Continue" at bounding box center [517, 209] width 30 height 7
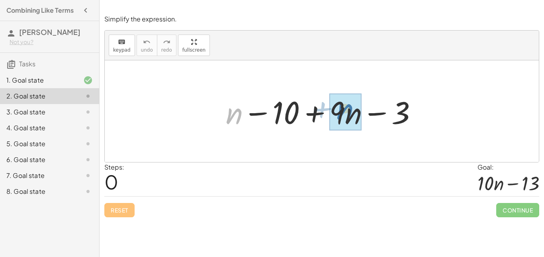
drag, startPoint x: 234, startPoint y: 117, endPoint x: 350, endPoint y: 114, distance: 115.8
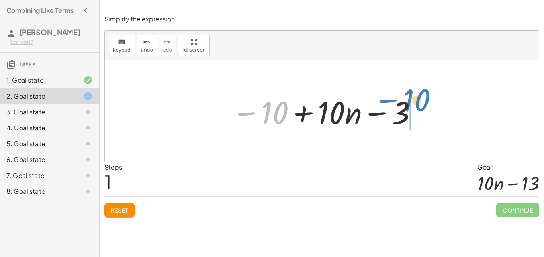
drag, startPoint x: 248, startPoint y: 116, endPoint x: 398, endPoint y: 107, distance: 149.9
click at [398, 107] on div at bounding box center [324, 111] width 195 height 41
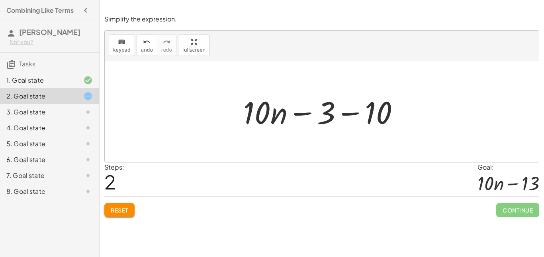
click at [351, 117] on div at bounding box center [324, 111] width 170 height 41
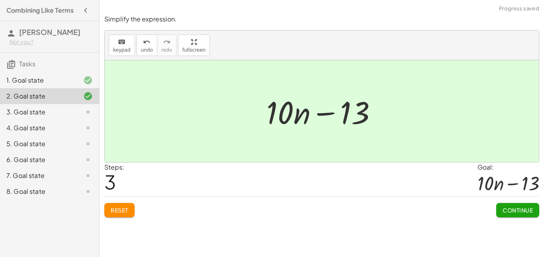
click at [514, 214] on span "Continue" at bounding box center [517, 210] width 30 height 7
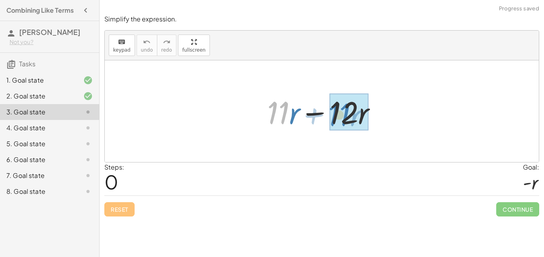
drag, startPoint x: 276, startPoint y: 116, endPoint x: 339, endPoint y: 117, distance: 63.7
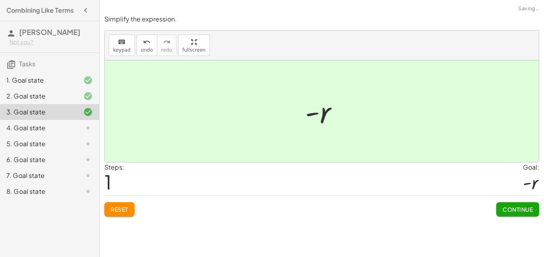
click at [505, 207] on span "Continue" at bounding box center [517, 209] width 30 height 7
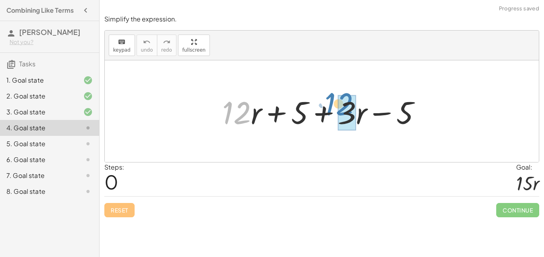
drag, startPoint x: 234, startPoint y: 112, endPoint x: 347, endPoint y: 106, distance: 113.1
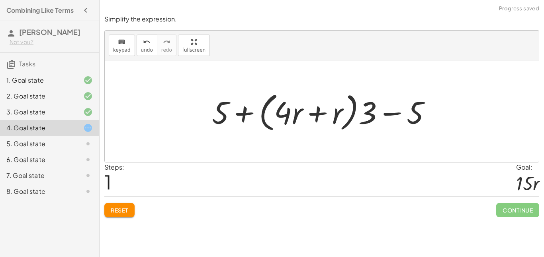
click at [115, 208] on span "Reset" at bounding box center [120, 210] width 18 height 7
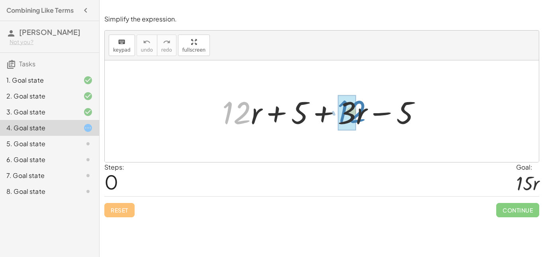
drag, startPoint x: 241, startPoint y: 116, endPoint x: 356, endPoint y: 115, distance: 114.6
click at [356, 115] on div at bounding box center [324, 111] width 213 height 41
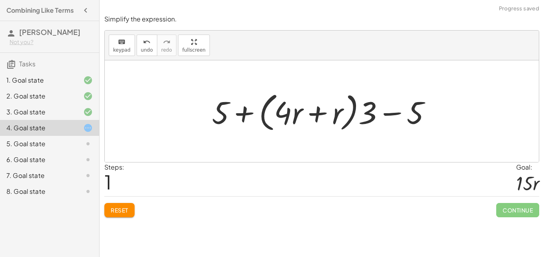
click at [244, 113] on div at bounding box center [325, 112] width 234 height 46
click at [123, 209] on span "Reset" at bounding box center [120, 210] width 18 height 7
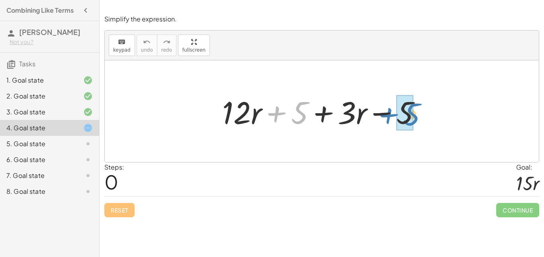
drag, startPoint x: 277, startPoint y: 115, endPoint x: 388, endPoint y: 117, distance: 111.0
click at [388, 117] on div at bounding box center [324, 111] width 213 height 41
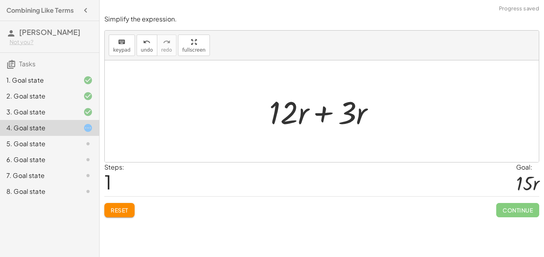
click at [388, 117] on div at bounding box center [322, 111] width 434 height 102
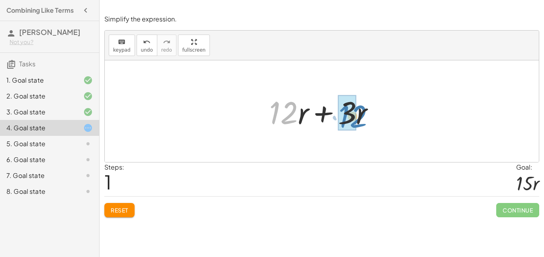
drag, startPoint x: 290, startPoint y: 115, endPoint x: 359, endPoint y: 119, distance: 68.9
click at [359, 119] on div at bounding box center [324, 111] width 119 height 41
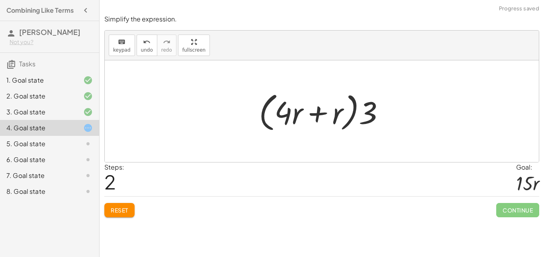
click at [127, 203] on button "Reset" at bounding box center [119, 210] width 30 height 14
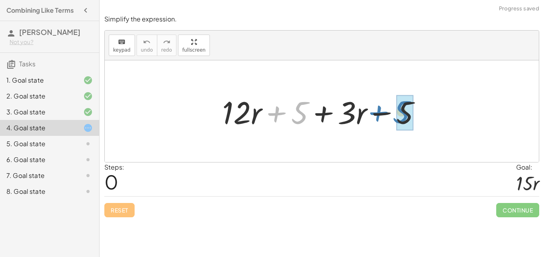
drag, startPoint x: 294, startPoint y: 115, endPoint x: 399, endPoint y: 114, distance: 105.0
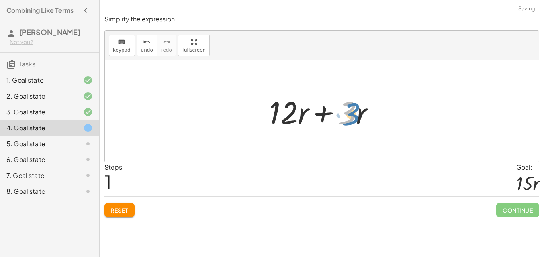
drag, startPoint x: 351, startPoint y: 116, endPoint x: 357, endPoint y: 117, distance: 5.4
click at [357, 117] on div at bounding box center [324, 111] width 119 height 41
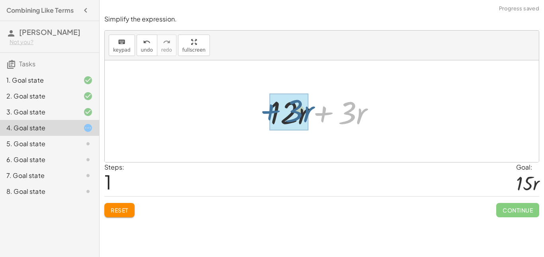
drag, startPoint x: 318, startPoint y: 115, endPoint x: 259, endPoint y: 113, distance: 58.1
click at [259, 113] on div "+ · 12 · r + 5 + · 3 · r − 5 + · 12 · r + · 3 · r + 0 + · 3 · r + · 12 · r + · …" at bounding box center [321, 111] width 129 height 45
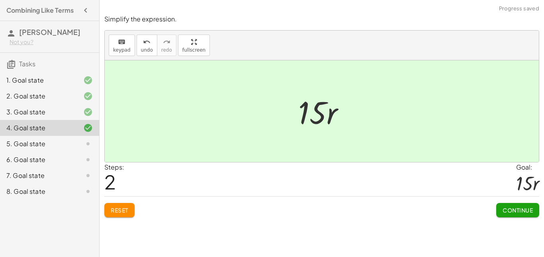
click at [518, 209] on span "Continue" at bounding box center [517, 210] width 30 height 7
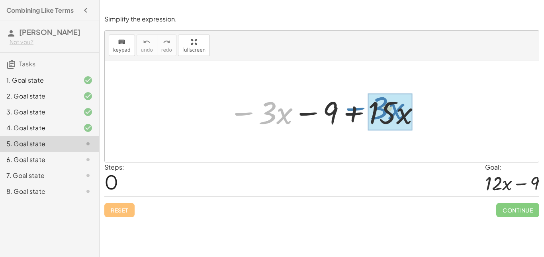
drag, startPoint x: 250, startPoint y: 114, endPoint x: 362, endPoint y: 109, distance: 112.3
click at [362, 109] on div at bounding box center [324, 111] width 200 height 41
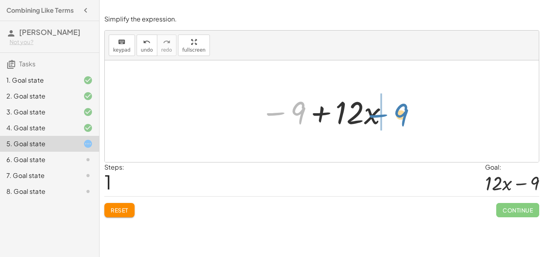
drag, startPoint x: 281, startPoint y: 115, endPoint x: 385, endPoint y: 118, distance: 103.9
click at [385, 118] on div at bounding box center [324, 111] width 136 height 41
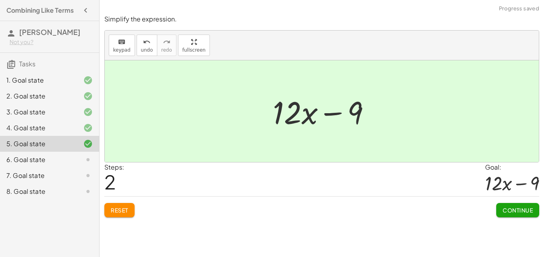
click at [510, 209] on span "Continue" at bounding box center [517, 210] width 30 height 7
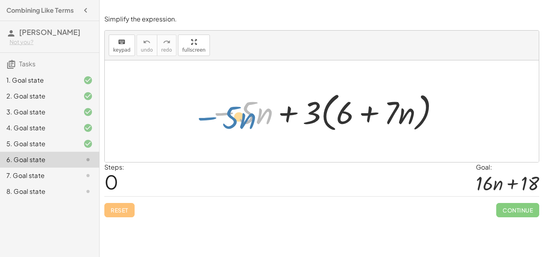
drag, startPoint x: 230, startPoint y: 115, endPoint x: 196, endPoint y: 120, distance: 34.2
click at [196, 120] on div "− · 5 · n − · 5 · n + · 3 · ( + 6 + · 7 · n )" at bounding box center [322, 111] width 434 height 102
click at [291, 120] on div at bounding box center [324, 112] width 239 height 46
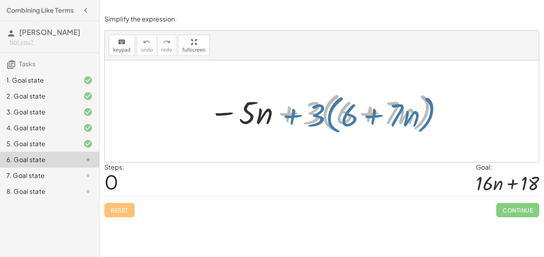
drag, startPoint x: 291, startPoint y: 120, endPoint x: 282, endPoint y: 124, distance: 9.8
click at [282, 124] on div at bounding box center [324, 112] width 239 height 46
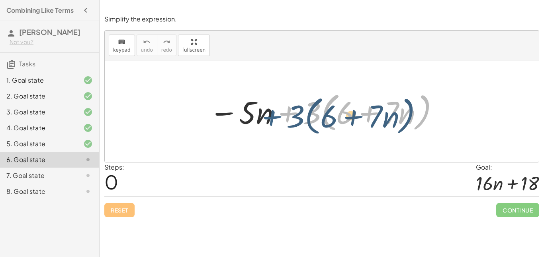
drag, startPoint x: 292, startPoint y: 113, endPoint x: 280, endPoint y: 117, distance: 12.8
click at [280, 117] on div at bounding box center [324, 112] width 239 height 46
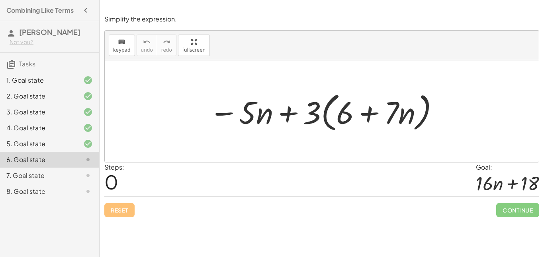
click at [307, 119] on div at bounding box center [324, 112] width 239 height 46
drag, startPoint x: 308, startPoint y: 119, endPoint x: 300, endPoint y: 125, distance: 10.3
click at [300, 125] on div at bounding box center [324, 112] width 239 height 46
drag, startPoint x: 249, startPoint y: 121, endPoint x: 204, endPoint y: 111, distance: 46.5
click at [204, 111] on div "· 5 − · n − · 5 · n + · 3 · ( + 6 + · 7 · n )" at bounding box center [321, 112] width 249 height 50
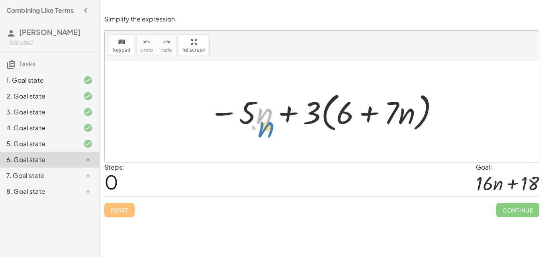
drag, startPoint x: 267, startPoint y: 121, endPoint x: 253, endPoint y: 132, distance: 18.1
click at [253, 132] on div at bounding box center [324, 112] width 239 height 46
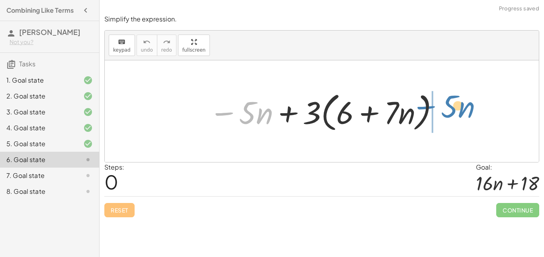
drag, startPoint x: 229, startPoint y: 115, endPoint x: 434, endPoint y: 109, distance: 204.6
click at [434, 109] on div at bounding box center [324, 112] width 239 height 46
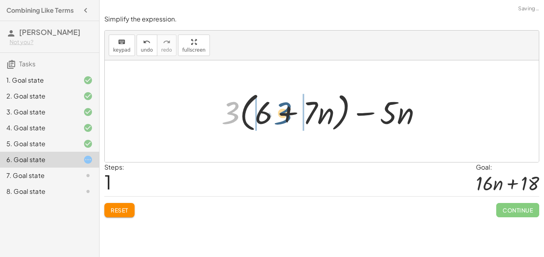
drag, startPoint x: 234, startPoint y: 114, endPoint x: 287, endPoint y: 115, distance: 52.5
click at [287, 115] on div at bounding box center [324, 112] width 214 height 46
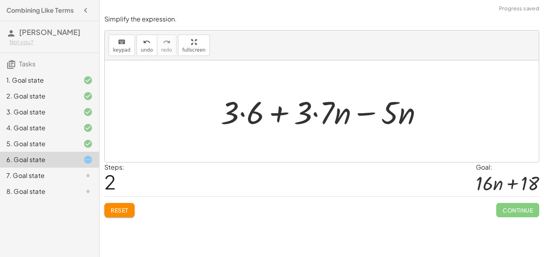
click at [128, 209] on span "Reset" at bounding box center [120, 210] width 18 height 7
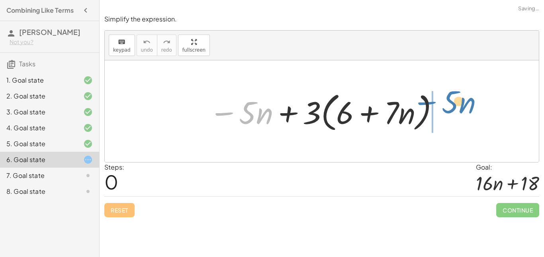
drag, startPoint x: 226, startPoint y: 112, endPoint x: 436, endPoint y: 100, distance: 209.6
click at [436, 100] on div at bounding box center [324, 112] width 239 height 46
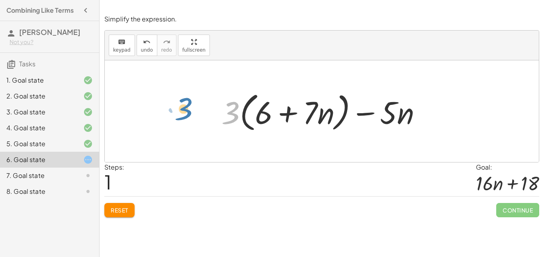
drag, startPoint x: 233, startPoint y: 111, endPoint x: 197, endPoint y: 113, distance: 35.8
drag, startPoint x: 390, startPoint y: 116, endPoint x: 382, endPoint y: 118, distance: 7.9
click at [382, 118] on div at bounding box center [324, 112] width 214 height 46
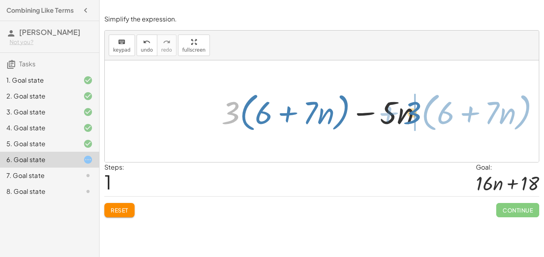
drag, startPoint x: 237, startPoint y: 114, endPoint x: 415, endPoint y: 115, distance: 177.9
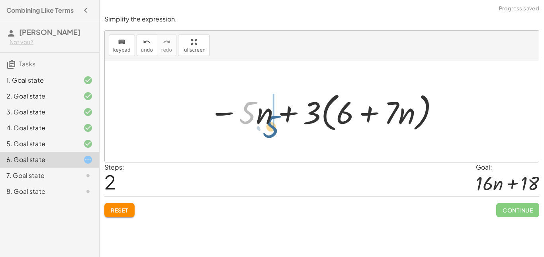
drag, startPoint x: 249, startPoint y: 110, endPoint x: 256, endPoint y: 119, distance: 11.3
click at [256, 119] on div at bounding box center [324, 112] width 239 height 46
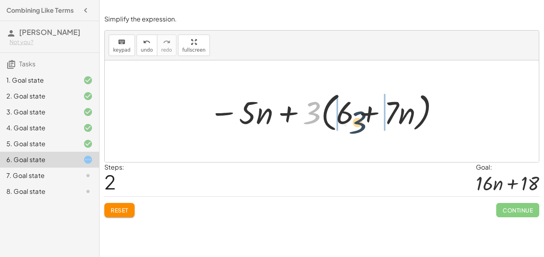
drag, startPoint x: 310, startPoint y: 109, endPoint x: 361, endPoint y: 119, distance: 51.8
click at [361, 119] on div at bounding box center [324, 112] width 239 height 46
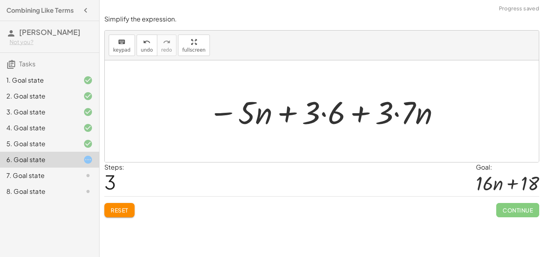
click at [324, 114] on div at bounding box center [324, 111] width 241 height 41
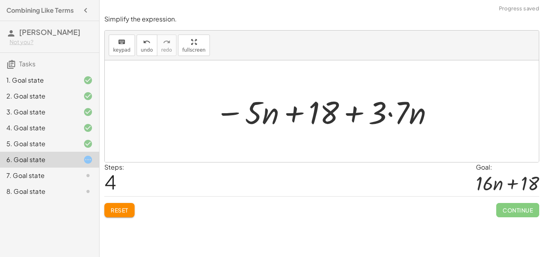
click at [390, 112] on div at bounding box center [324, 111] width 227 height 41
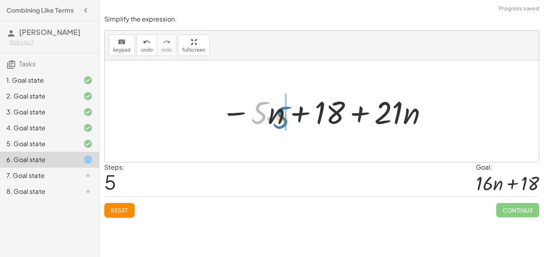
drag, startPoint x: 255, startPoint y: 111, endPoint x: 276, endPoint y: 116, distance: 21.6
click at [276, 116] on div at bounding box center [324, 111] width 215 height 41
drag, startPoint x: 241, startPoint y: 115, endPoint x: 251, endPoint y: 115, distance: 10.7
click at [251, 115] on div at bounding box center [324, 111] width 215 height 41
click at [261, 116] on div at bounding box center [324, 111] width 215 height 41
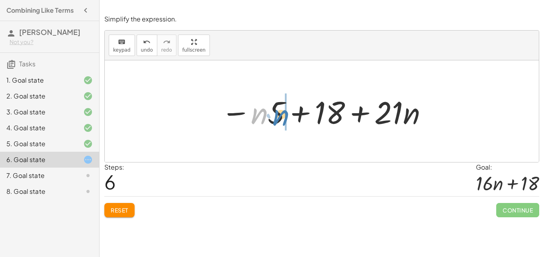
drag, startPoint x: 261, startPoint y: 116, endPoint x: 283, endPoint y: 117, distance: 21.9
click at [283, 117] on div at bounding box center [324, 111] width 215 height 41
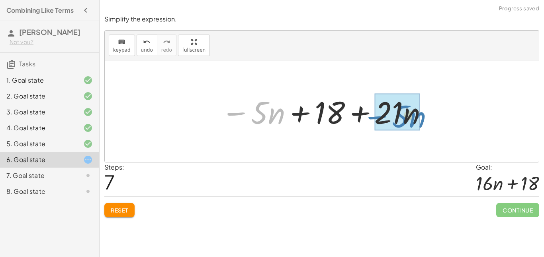
drag, startPoint x: 242, startPoint y: 114, endPoint x: 376, endPoint y: 118, distance: 133.8
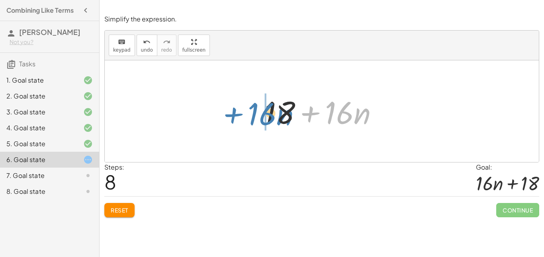
drag, startPoint x: 316, startPoint y: 115, endPoint x: 236, endPoint y: 116, distance: 79.6
click at [236, 116] on div "− · 5 · n + · 3 · ( + 6 + · 7 · n ) + · 3 · ( + 6 + · 7 · n ) − · 5 · n − · 5 ·…" at bounding box center [322, 111] width 434 height 102
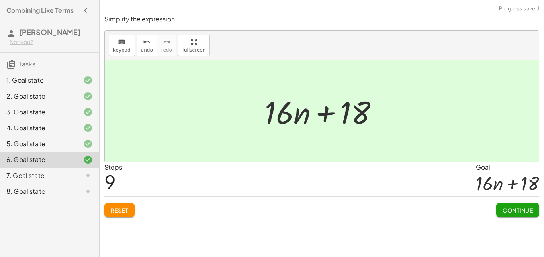
click at [524, 208] on span "Continue" at bounding box center [517, 210] width 30 height 7
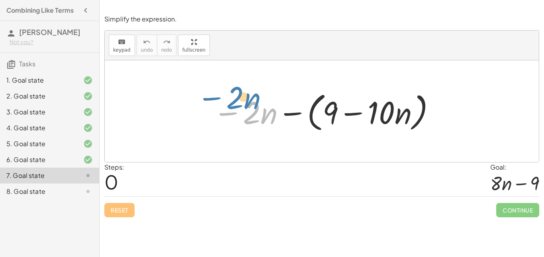
drag, startPoint x: 233, startPoint y: 114, endPoint x: 207, endPoint y: 99, distance: 30.1
click at [207, 99] on div "− · 2 · n − · 2 · n − ( + 9 − · 10 · n )" at bounding box center [321, 112] width 241 height 50
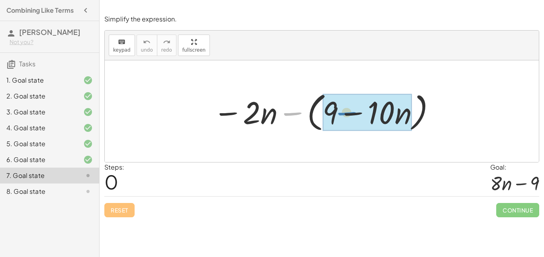
drag, startPoint x: 294, startPoint y: 113, endPoint x: 351, endPoint y: 113, distance: 56.9
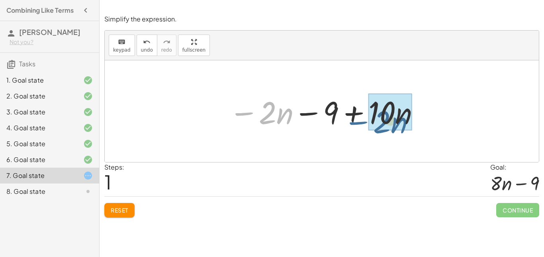
drag, startPoint x: 248, startPoint y: 116, endPoint x: 368, endPoint y: 125, distance: 120.9
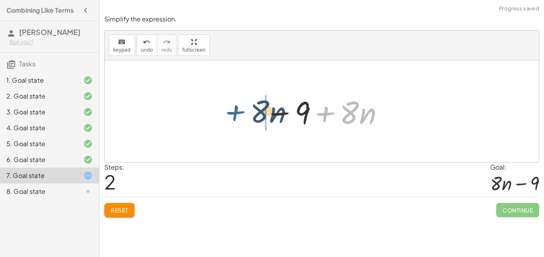
drag, startPoint x: 327, startPoint y: 113, endPoint x: 234, endPoint y: 112, distance: 92.7
click at [234, 112] on div "− · 2 · n − ( + 9 − · 10 · n ) − · 2 · n − 9 + · 10 · n + · 8 · n · n 9 − + · 8" at bounding box center [322, 111] width 434 height 102
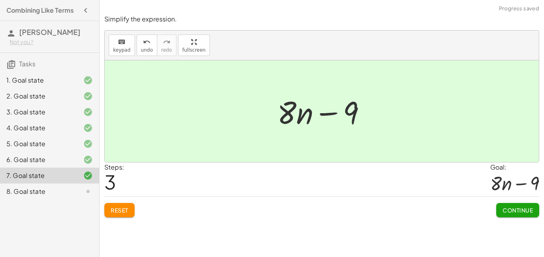
click at [529, 203] on button "Continue" at bounding box center [517, 210] width 43 height 14
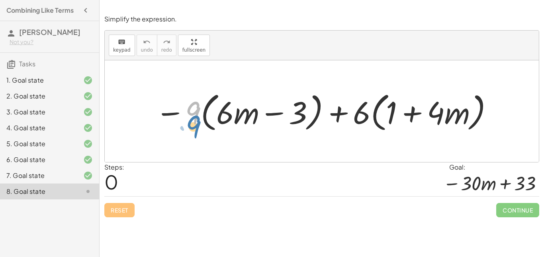
drag, startPoint x: 197, startPoint y: 112, endPoint x: 184, endPoint y: 122, distance: 16.5
click at [184, 122] on div at bounding box center [324, 112] width 347 height 46
drag, startPoint x: 195, startPoint y: 111, endPoint x: 190, endPoint y: 112, distance: 4.9
click at [190, 112] on div at bounding box center [324, 112] width 347 height 46
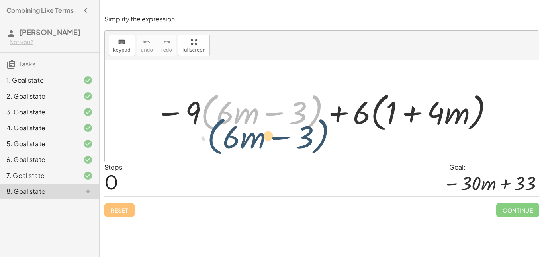
drag, startPoint x: 207, startPoint y: 123, endPoint x: 209, endPoint y: 151, distance: 27.6
click at [209, 151] on div "· ( + · 6 · m − 3 ) − · 9 · ( + · 6 · m − 3 ) + · 6 · ( + 1 + · 4 · m )" at bounding box center [322, 111] width 434 height 102
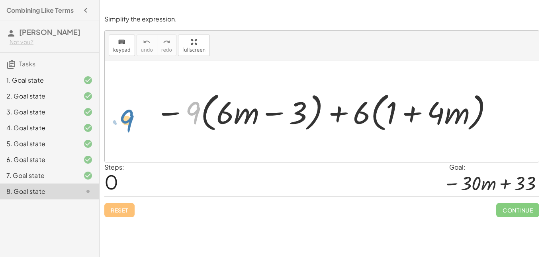
drag, startPoint x: 194, startPoint y: 116, endPoint x: 156, endPoint y: 124, distance: 38.2
click at [156, 124] on div at bounding box center [324, 112] width 347 height 46
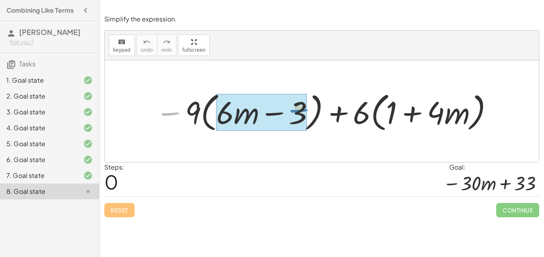
drag, startPoint x: 170, startPoint y: 115, endPoint x: 298, endPoint y: 111, distance: 127.8
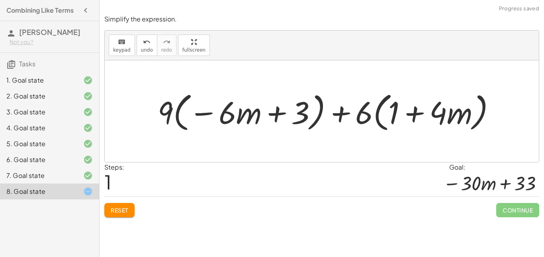
click at [124, 209] on span "Reset" at bounding box center [120, 210] width 18 height 7
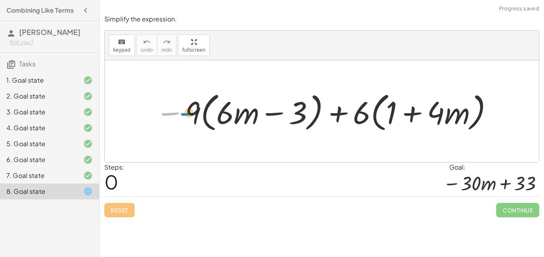
drag, startPoint x: 173, startPoint y: 115, endPoint x: 187, endPoint y: 113, distance: 14.0
click at [187, 113] on div at bounding box center [324, 112] width 347 height 46
drag, startPoint x: 194, startPoint y: 113, endPoint x: 196, endPoint y: 121, distance: 8.2
click at [196, 121] on div at bounding box center [324, 112] width 347 height 46
drag, startPoint x: 231, startPoint y: 107, endPoint x: 217, endPoint y: 106, distance: 14.0
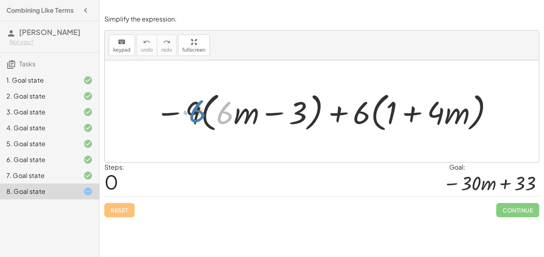
click at [217, 106] on div at bounding box center [324, 112] width 347 height 46
click at [355, 116] on div at bounding box center [324, 112] width 347 height 46
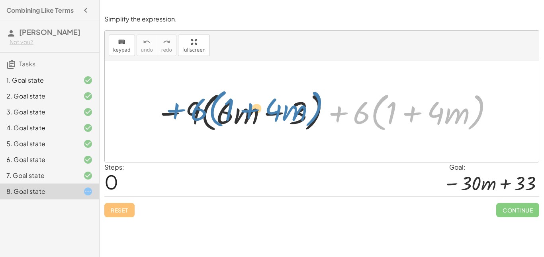
drag, startPoint x: 338, startPoint y: 113, endPoint x: 177, endPoint y: 110, distance: 161.2
click at [177, 110] on div at bounding box center [324, 112] width 347 height 46
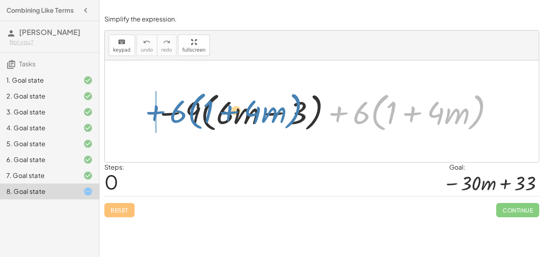
drag, startPoint x: 341, startPoint y: 114, endPoint x: 156, endPoint y: 112, distance: 184.6
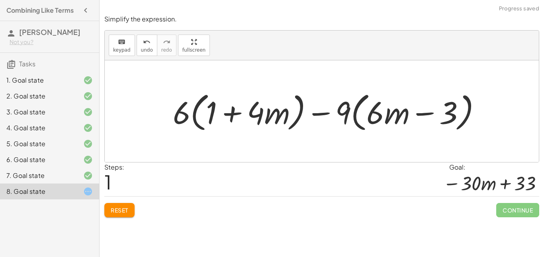
click at [116, 212] on span "Reset" at bounding box center [120, 210] width 18 height 7
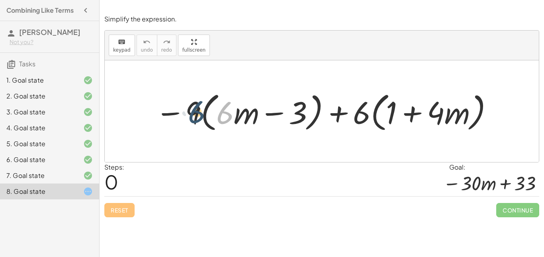
drag, startPoint x: 231, startPoint y: 117, endPoint x: 201, endPoint y: 116, distance: 29.9
click at [201, 116] on div at bounding box center [324, 112] width 347 height 46
drag, startPoint x: 193, startPoint y: 111, endPoint x: 192, endPoint y: 115, distance: 4.4
click at [192, 115] on div at bounding box center [324, 112] width 347 height 46
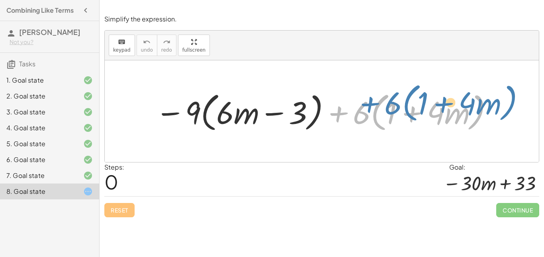
drag, startPoint x: 341, startPoint y: 116, endPoint x: 371, endPoint y: 106, distance: 31.3
click at [371, 106] on div at bounding box center [324, 112] width 347 height 46
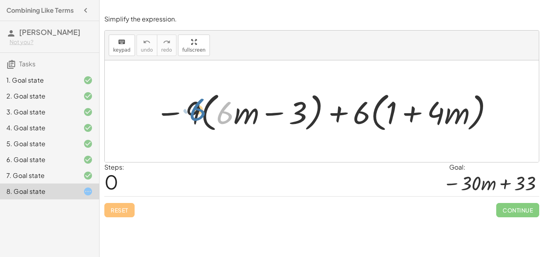
drag, startPoint x: 226, startPoint y: 119, endPoint x: 197, endPoint y: 115, distance: 29.2
click at [197, 115] on div at bounding box center [324, 112] width 347 height 46
drag, startPoint x: 176, startPoint y: 115, endPoint x: 186, endPoint y: 115, distance: 9.9
click at [186, 115] on div at bounding box center [324, 112] width 347 height 46
click at [203, 111] on div at bounding box center [324, 112] width 347 height 46
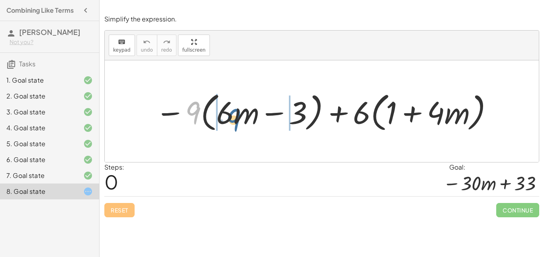
drag, startPoint x: 196, startPoint y: 111, endPoint x: 238, endPoint y: 118, distance: 42.4
click at [238, 118] on div at bounding box center [324, 112] width 347 height 46
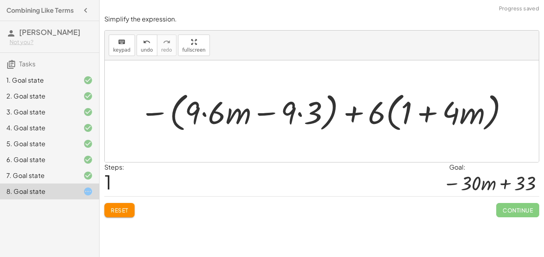
click at [203, 116] on div at bounding box center [324, 112] width 377 height 46
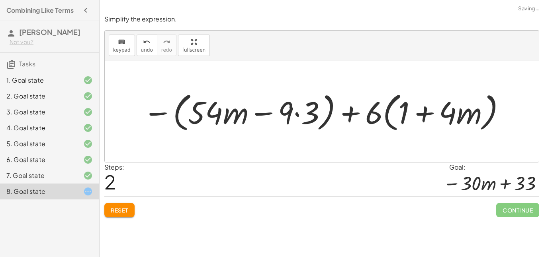
click at [296, 115] on div at bounding box center [324, 112] width 371 height 46
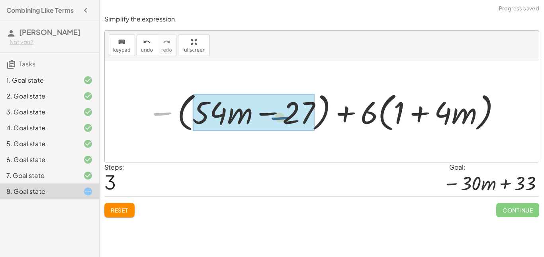
drag, startPoint x: 161, startPoint y: 115, endPoint x: 268, endPoint y: 114, distance: 107.0
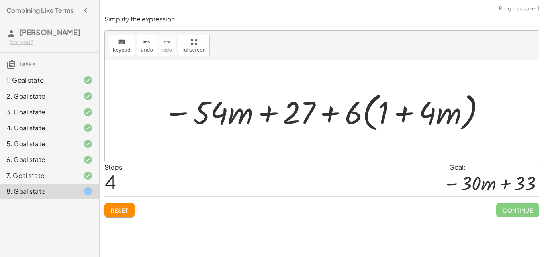
click at [261, 112] on div at bounding box center [324, 112] width 331 height 46
drag, startPoint x: 348, startPoint y: 117, endPoint x: 338, endPoint y: 115, distance: 9.6
click at [338, 115] on div at bounding box center [324, 112] width 331 height 46
drag, startPoint x: 330, startPoint y: 115, endPoint x: 335, endPoint y: 115, distance: 4.4
click at [335, 115] on div at bounding box center [324, 112] width 331 height 46
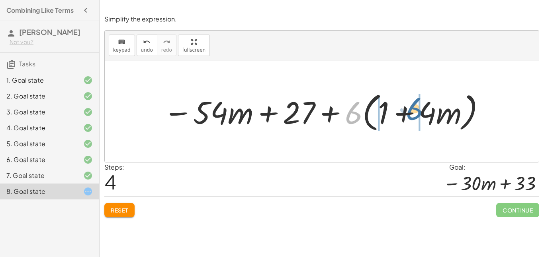
drag, startPoint x: 348, startPoint y: 117, endPoint x: 411, endPoint y: 113, distance: 63.0
click at [411, 113] on div at bounding box center [324, 112] width 331 height 46
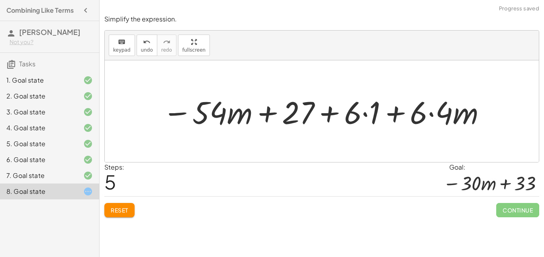
click at [361, 115] on div at bounding box center [324, 111] width 332 height 41
click at [364, 115] on div at bounding box center [324, 111] width 332 height 41
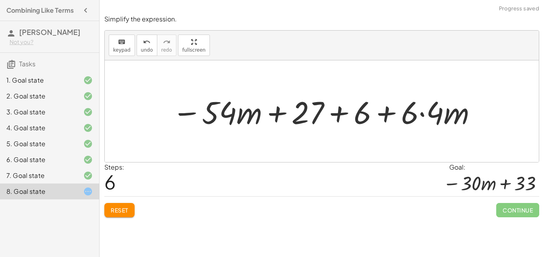
click at [419, 116] on div at bounding box center [325, 111] width 314 height 41
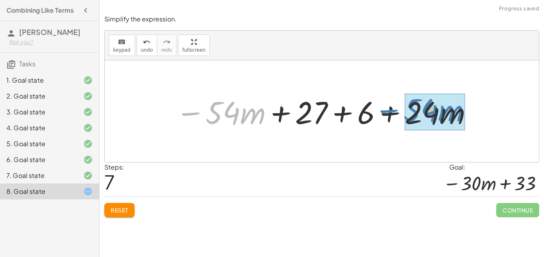
drag, startPoint x: 187, startPoint y: 116, endPoint x: 387, endPoint y: 113, distance: 199.8
click at [387, 113] on div at bounding box center [324, 111] width 306 height 41
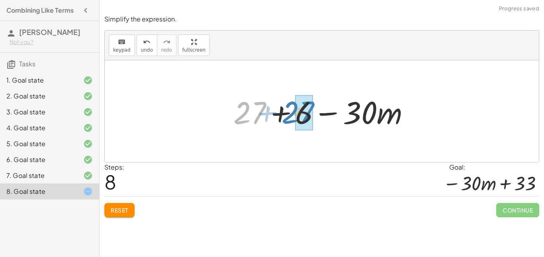
drag, startPoint x: 244, startPoint y: 114, endPoint x: 294, endPoint y: 115, distance: 50.1
click at [294, 115] on div at bounding box center [324, 111] width 191 height 41
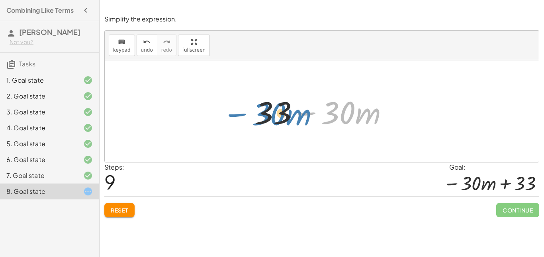
drag, startPoint x: 309, startPoint y: 116, endPoint x: 238, endPoint y: 117, distance: 70.4
click at [238, 117] on div "− · 9 · ( + · 6 · m − 3 ) + · 6 · ( + 1 + · 4 · m ) − ( + · 9 · 6 · m − · 9 · 3…" at bounding box center [322, 111] width 434 height 102
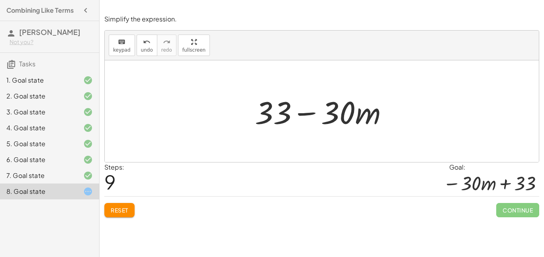
click at [303, 113] on div at bounding box center [324, 111] width 147 height 41
click at [341, 119] on div at bounding box center [324, 111] width 147 height 41
click at [111, 216] on button "Reset" at bounding box center [119, 210] width 30 height 14
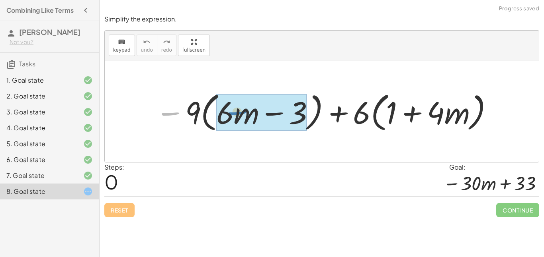
drag, startPoint x: 173, startPoint y: 116, endPoint x: 240, endPoint y: 115, distance: 66.8
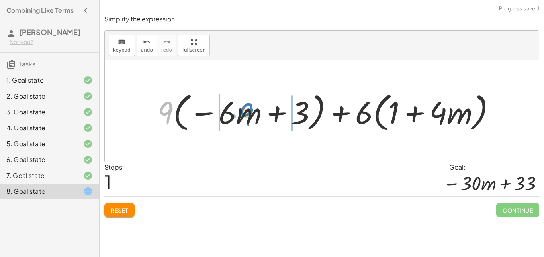
drag, startPoint x: 165, startPoint y: 117, endPoint x: 247, endPoint y: 118, distance: 82.4
click at [247, 118] on div at bounding box center [330, 112] width 352 height 46
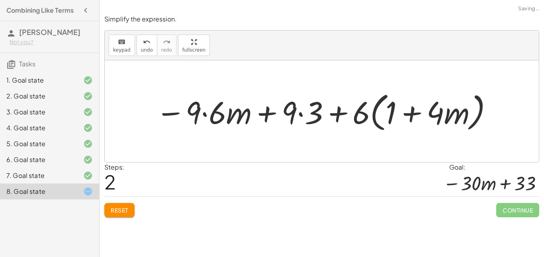
click at [207, 115] on div at bounding box center [325, 112] width 346 height 46
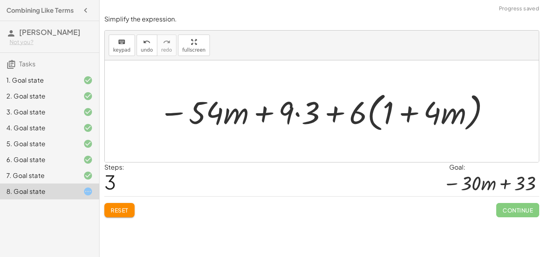
click at [297, 116] on div at bounding box center [325, 112] width 340 height 46
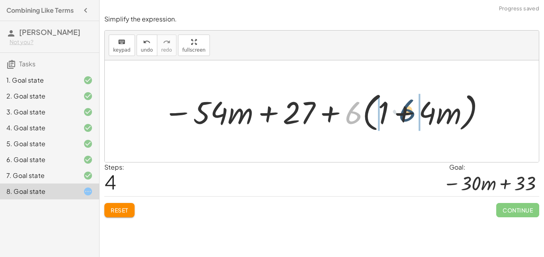
drag, startPoint x: 352, startPoint y: 113, endPoint x: 411, endPoint y: 111, distance: 59.7
click at [411, 111] on div at bounding box center [324, 112] width 331 height 46
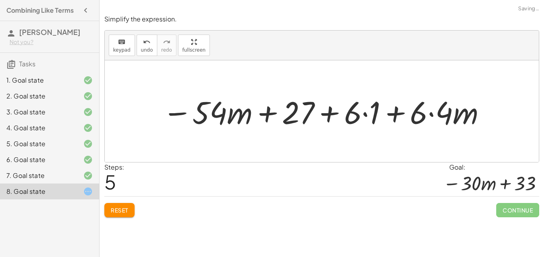
click at [363, 118] on div at bounding box center [324, 111] width 332 height 41
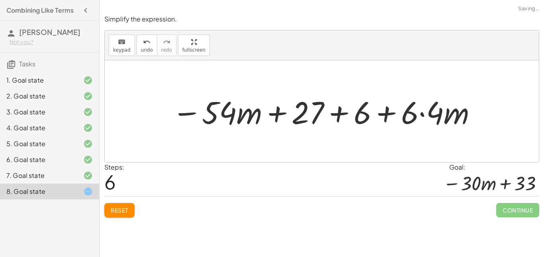
click at [419, 115] on div at bounding box center [325, 111] width 314 height 41
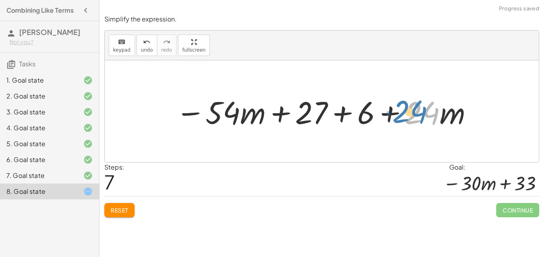
drag, startPoint x: 409, startPoint y: 116, endPoint x: 401, endPoint y: 115, distance: 8.0
click at [401, 115] on div at bounding box center [324, 111] width 306 height 41
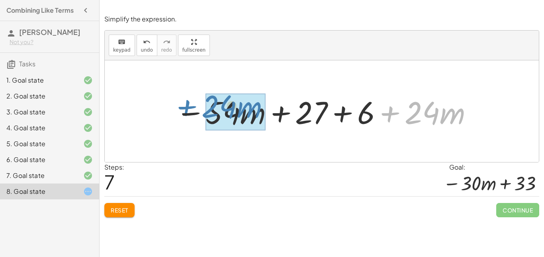
drag, startPoint x: 391, startPoint y: 114, endPoint x: 187, endPoint y: 108, distance: 203.8
click at [187, 108] on div at bounding box center [324, 111] width 306 height 41
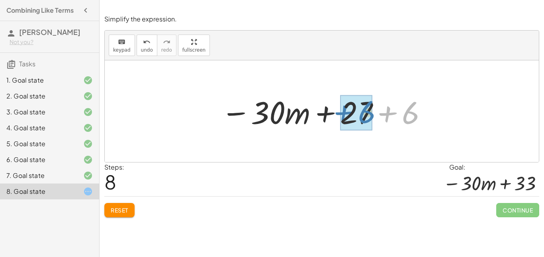
drag, startPoint x: 416, startPoint y: 116, endPoint x: 372, endPoint y: 115, distance: 44.2
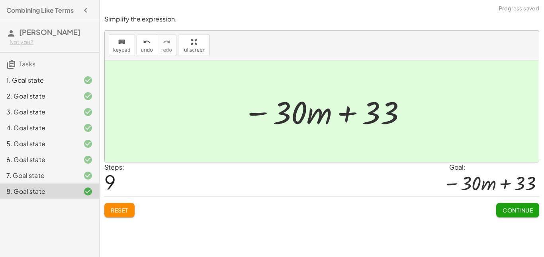
click at [499, 209] on button "Continue" at bounding box center [517, 210] width 43 height 14
